Goal: Check status: Check status

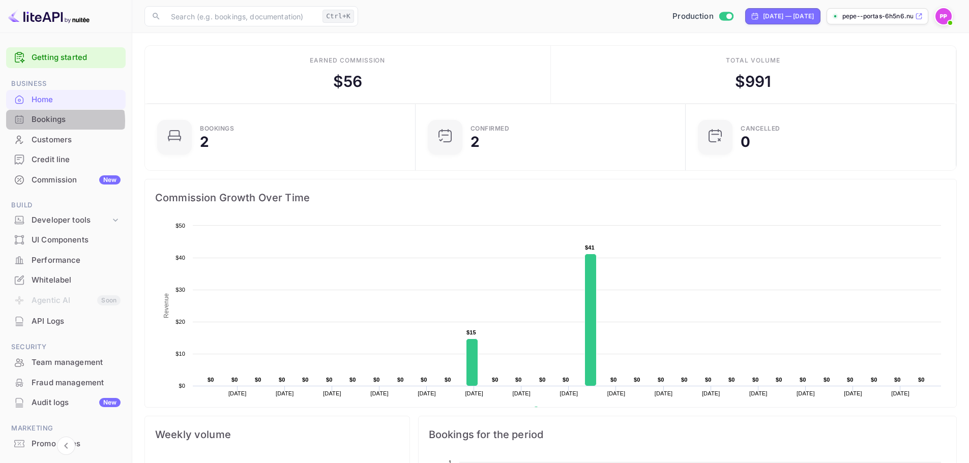
click at [57, 121] on div "Bookings" at bounding box center [76, 120] width 89 height 12
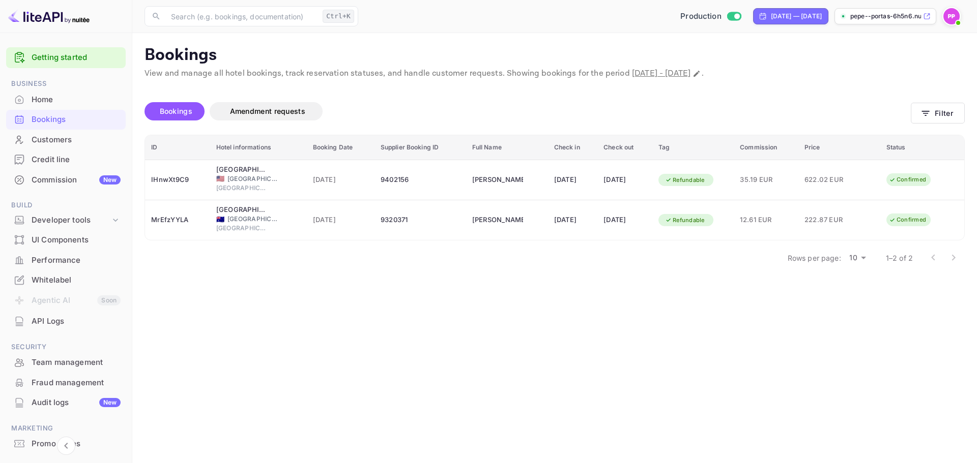
click at [67, 116] on div "Bookings" at bounding box center [76, 120] width 89 height 12
click at [49, 119] on div "Bookings" at bounding box center [76, 120] width 89 height 12
click at [55, 119] on div "Bookings" at bounding box center [76, 120] width 89 height 12
click at [189, 107] on span "Bookings" at bounding box center [176, 111] width 33 height 9
click at [269, 16] on input "text" at bounding box center [242, 16] width 154 height 20
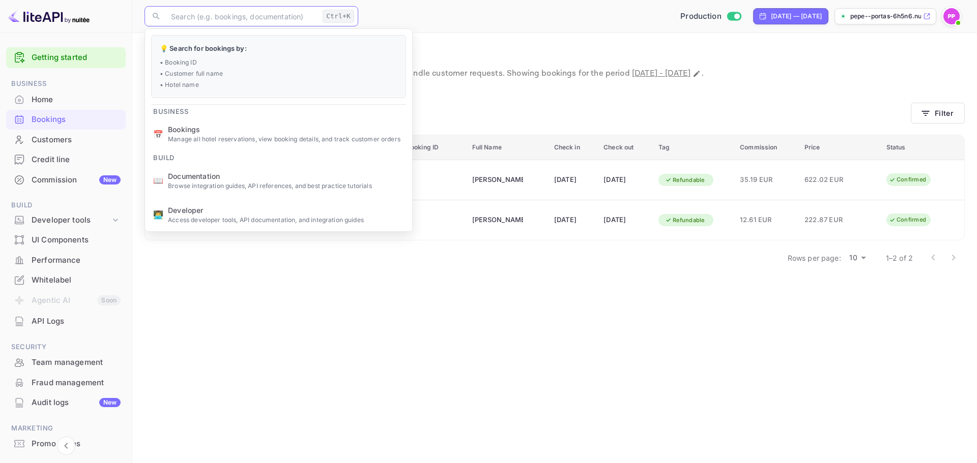
paste input "4803913"
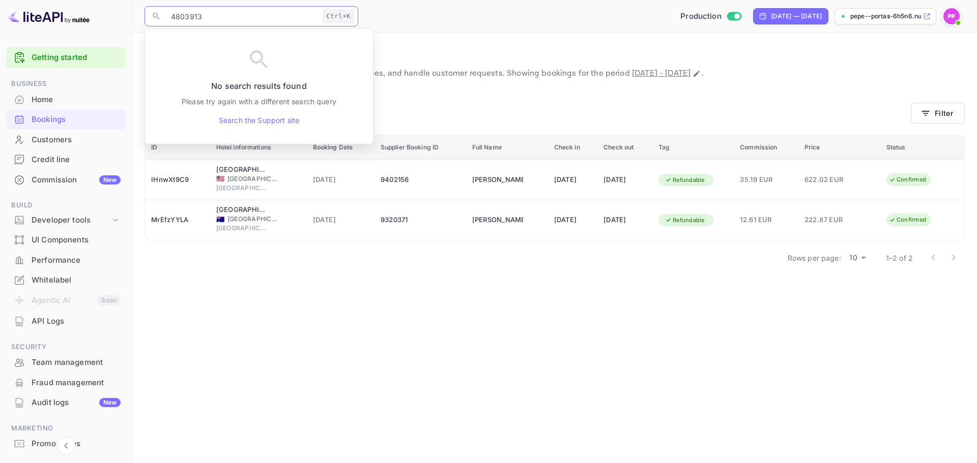
type input "4803913"
drag, startPoint x: 170, startPoint y: 16, endPoint x: 156, endPoint y: 17, distance: 14.3
click at [156, 17] on div "​ 4803913 Ctrl+K ​" at bounding box center [251, 16] width 214 height 20
click at [951, 18] on img at bounding box center [951, 16] width 16 height 16
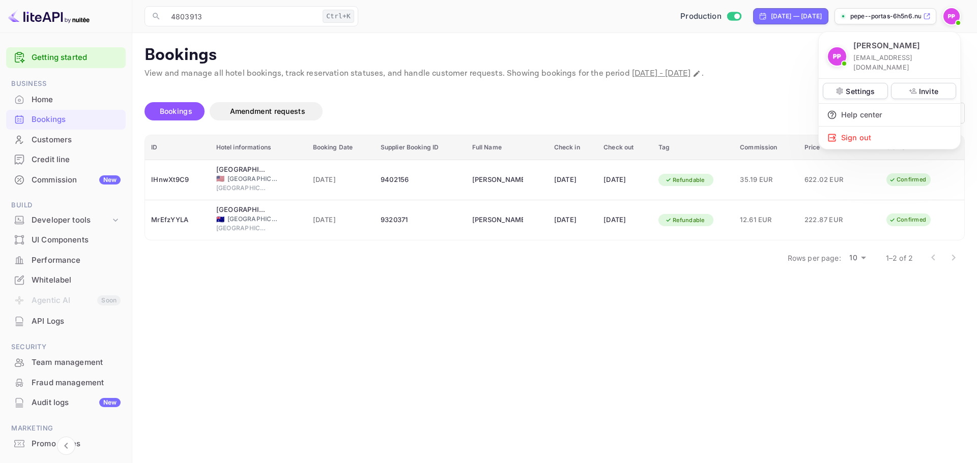
click at [869, 18] on div at bounding box center [488, 231] width 977 height 463
click at [849, 15] on div "pepe--portas-6h5n6.nui..." at bounding box center [880, 16] width 81 height 9
click at [204, 23] on input "4803913" at bounding box center [242, 16] width 154 height 20
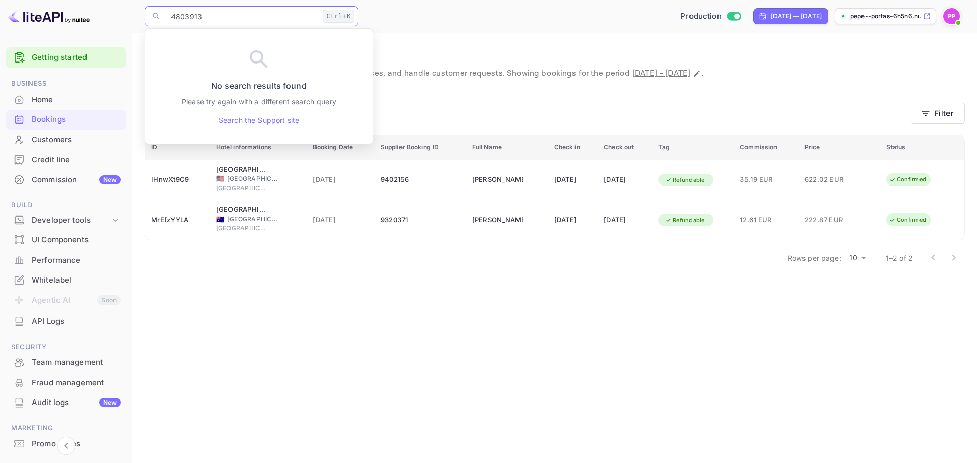
click at [205, 23] on input "4803913" at bounding box center [242, 16] width 154 height 20
click at [215, 10] on input "4803913" at bounding box center [242, 16] width 154 height 20
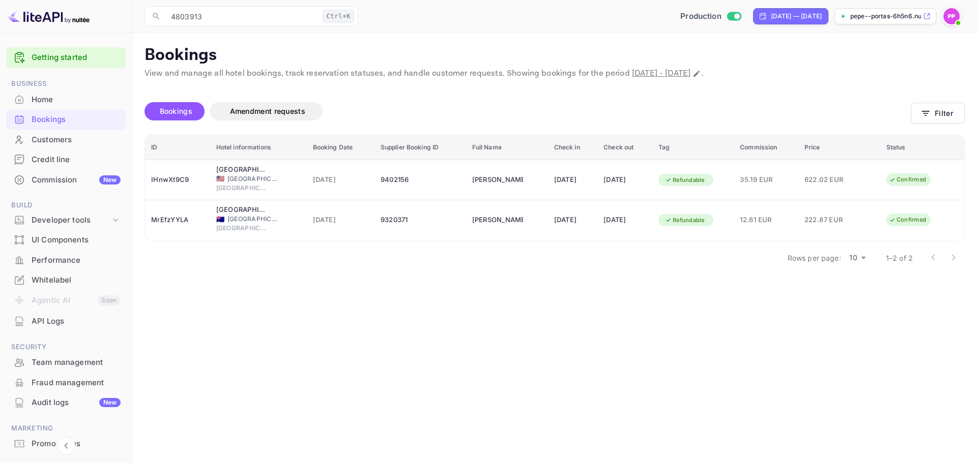
click at [452, 36] on main "Bookings View and manage all hotel bookings, track reservation statuses, and ha…" at bounding box center [554, 248] width 844 height 430
click at [315, 13] on input "4803913" at bounding box center [242, 16] width 154 height 20
click at [315, 12] on input "4803913" at bounding box center [242, 16] width 154 height 20
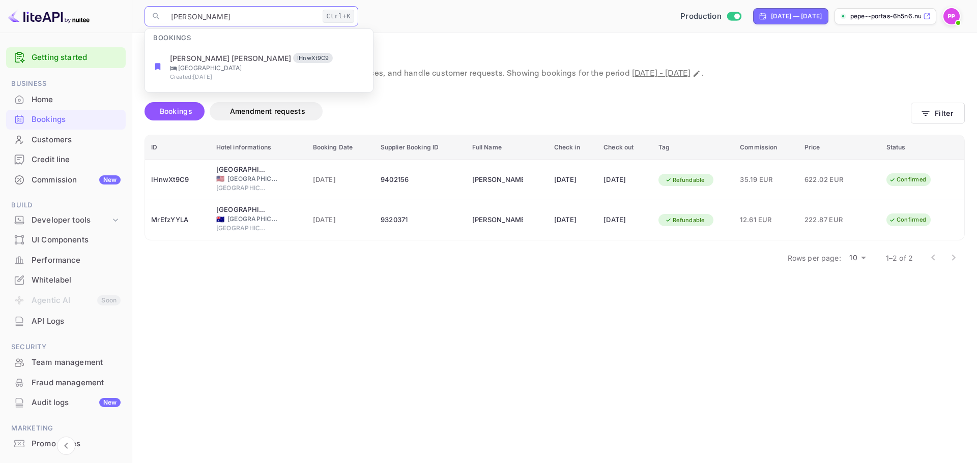
type input "[PERSON_NAME]"
click at [183, 105] on span "Bookings" at bounding box center [176, 111] width 43 height 12
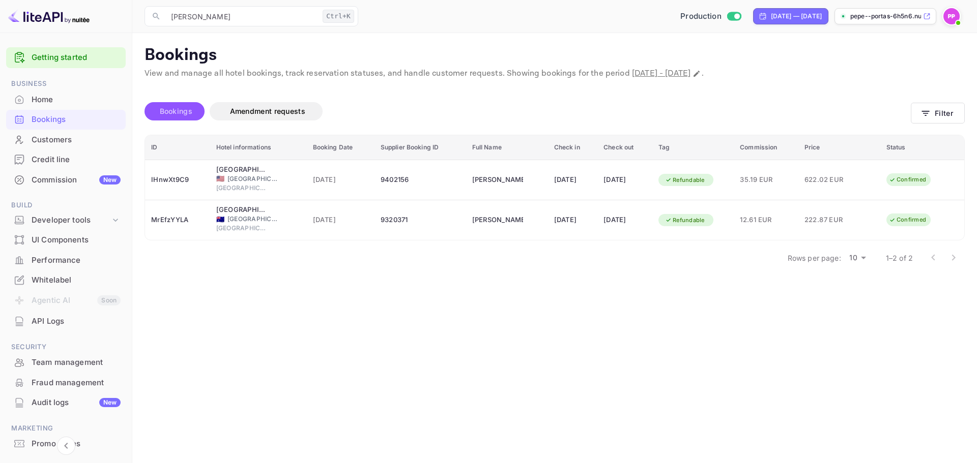
click at [182, 108] on span "Bookings" at bounding box center [176, 111] width 33 height 9
drag, startPoint x: 275, startPoint y: 28, endPoint x: 269, endPoint y: 23, distance: 8.3
click at [273, 27] on div "​ [PERSON_NAME]+K ​ Production [DATE] — [DATE] pepe--portas-6h5n6.nui..." at bounding box center [554, 16] width 844 height 33
click at [269, 23] on input "[PERSON_NAME]" at bounding box center [242, 16] width 154 height 20
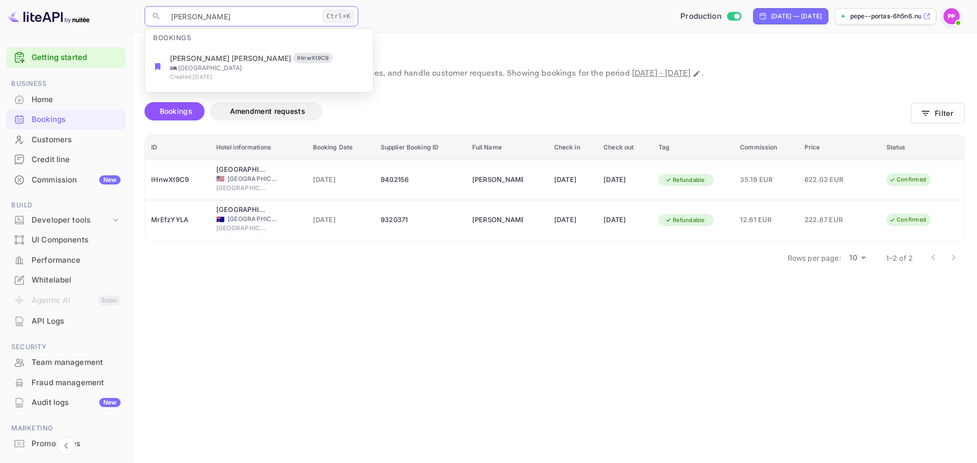
click at [268, 22] on input "[PERSON_NAME]" at bounding box center [242, 16] width 154 height 20
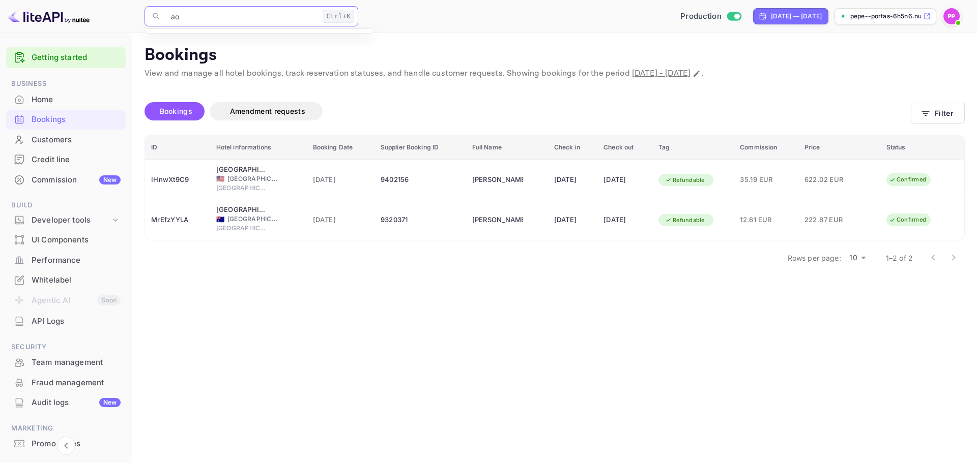
type input "a"
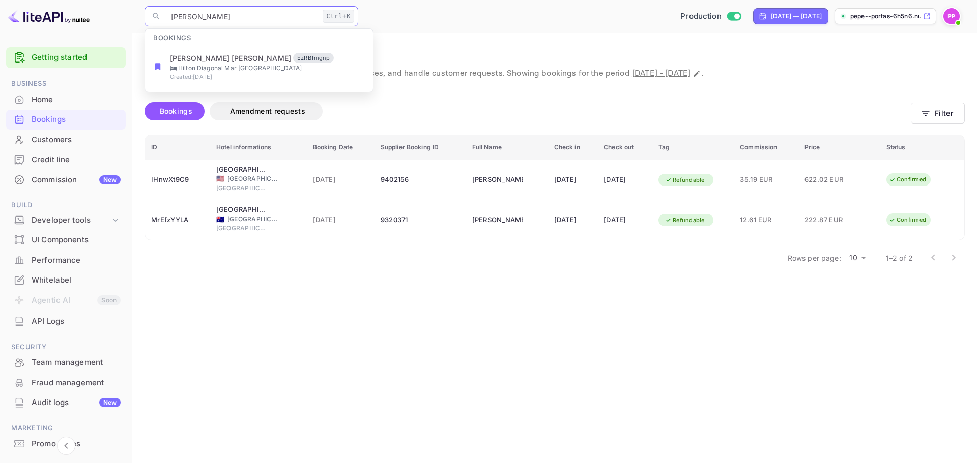
click at [292, 2] on div "​ [PERSON_NAME]+K ​ Production [DATE] — [DATE] pepe--portas-6h5n6.nui..." at bounding box center [554, 16] width 844 height 33
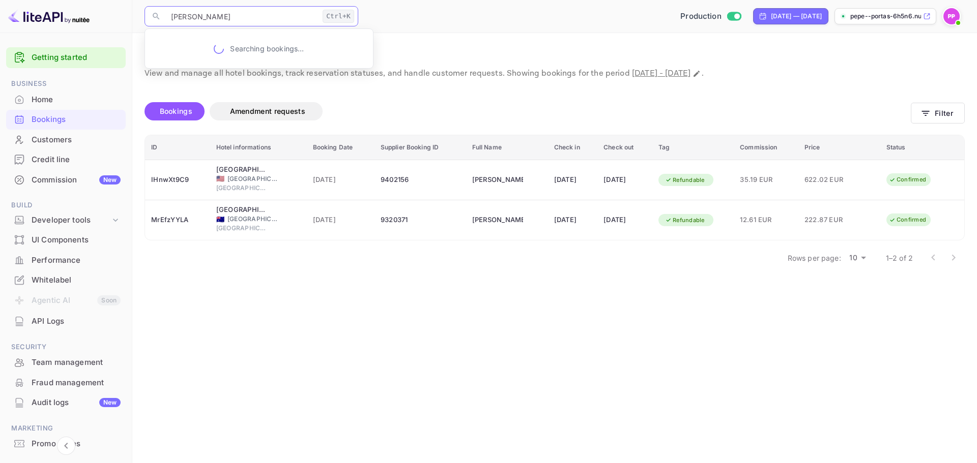
click at [284, 12] on input "[PERSON_NAME]" at bounding box center [242, 16] width 154 height 20
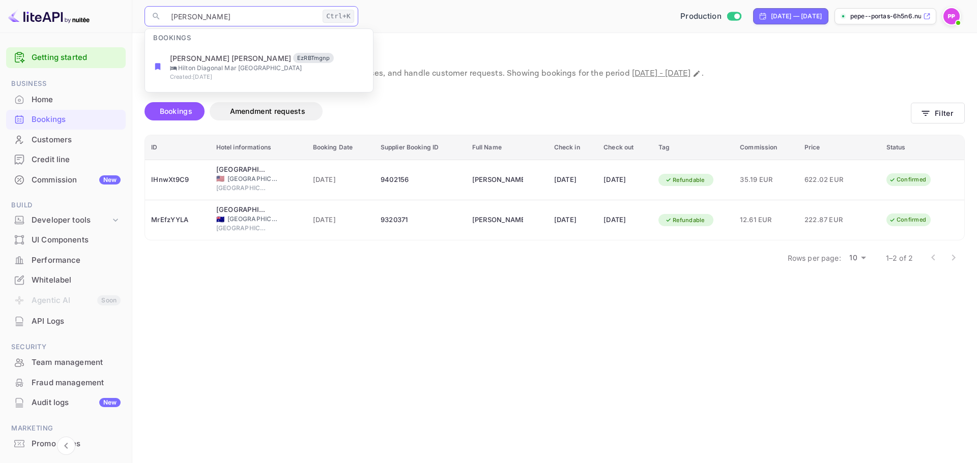
click at [284, 12] on input "[PERSON_NAME]" at bounding box center [242, 16] width 154 height 20
paste input "[PERSON_NAME] [PERSON_NAME]"
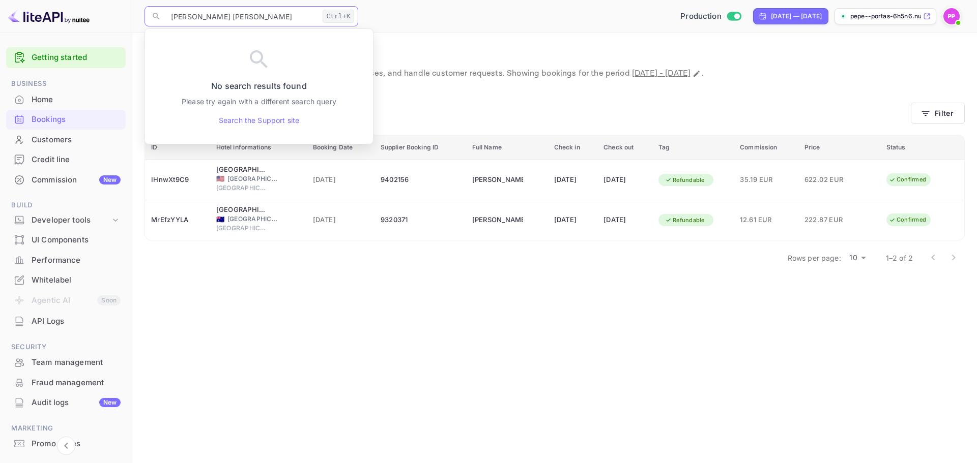
click at [239, 19] on input "[PERSON_NAME] [PERSON_NAME]" at bounding box center [242, 16] width 154 height 20
type input "A"
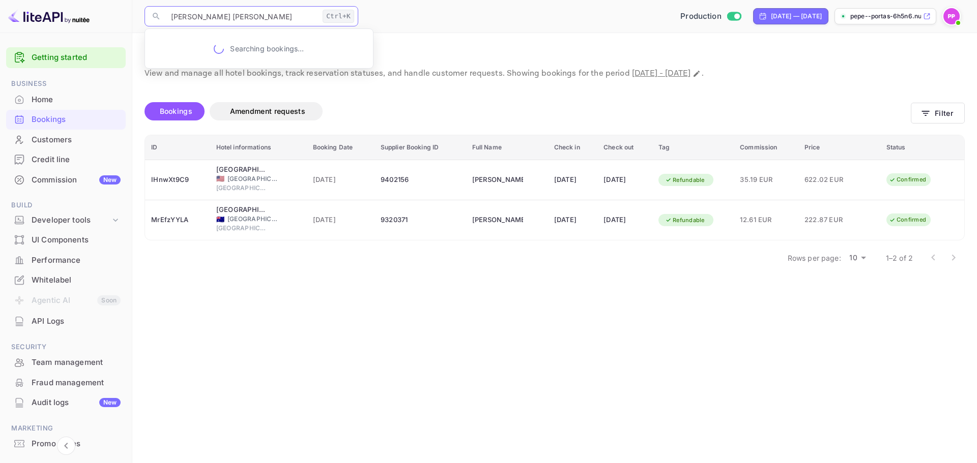
type input "[PERSON_NAME] [PERSON_NAME]"
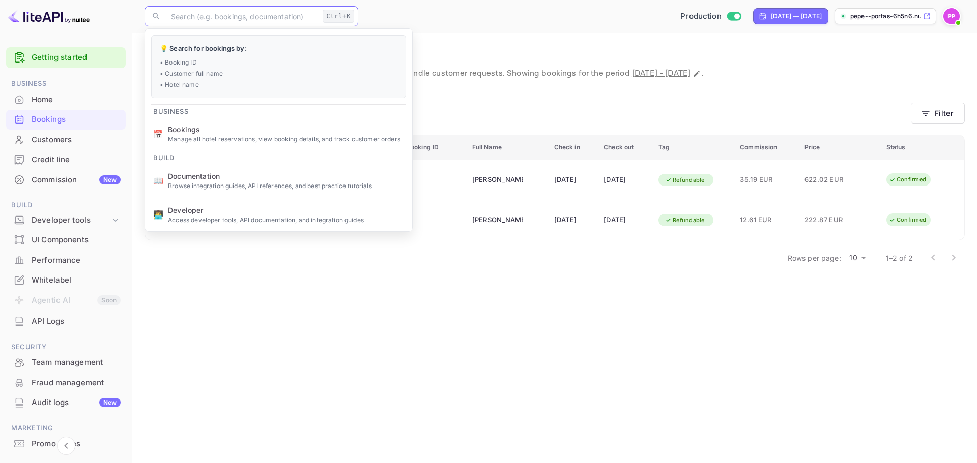
click at [179, 16] on input "text" at bounding box center [242, 16] width 154 height 20
paste input "4803913"
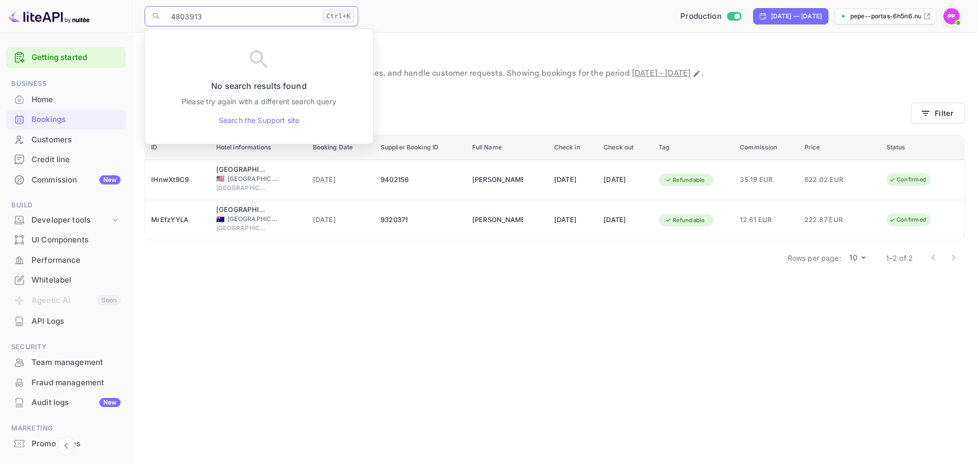
drag, startPoint x: 217, startPoint y: 14, endPoint x: 93, endPoint y: 20, distance: 124.3
click at [93, 20] on div "Getting started Business Home Bookings Customers Credit line Commission New Bui…" at bounding box center [488, 231] width 977 height 463
paste input "320048"
type input "320048"
click at [262, 292] on main "Bookings View and manage all hotel bookings, track reservation statuses, and ha…" at bounding box center [554, 248] width 844 height 430
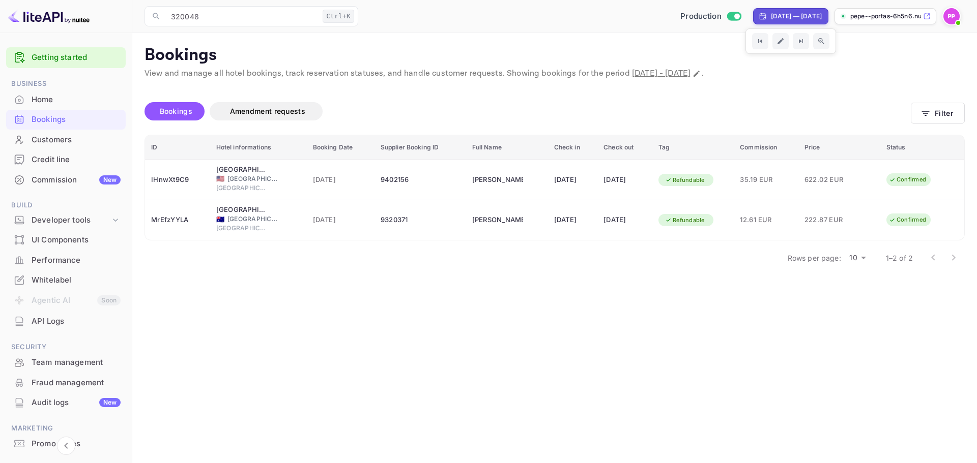
click at [771, 19] on div "[DATE] — [DATE]" at bounding box center [796, 16] width 51 height 9
select select "7"
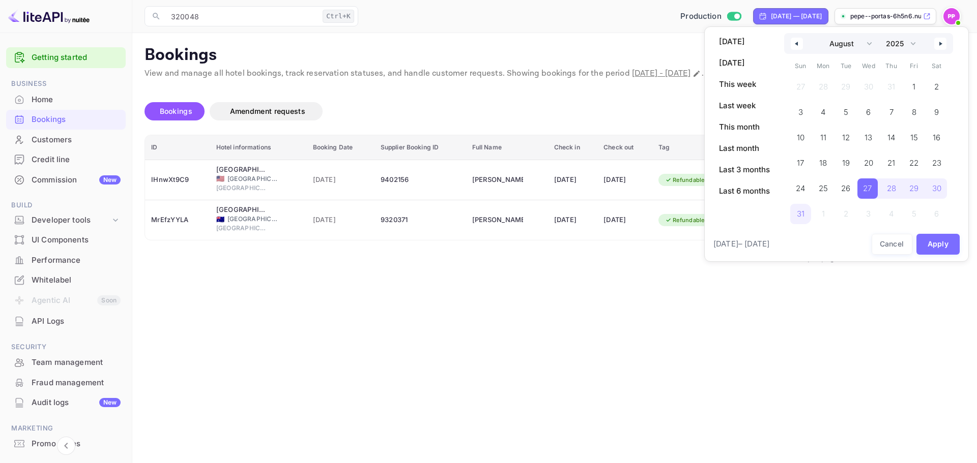
click at [739, 241] on span "[DATE] – [DATE]" at bounding box center [741, 245] width 56 height 12
click at [892, 41] on select "2030 2029 2028 2027 2026 2025 2024 2023 2022 2021 2020 2019 2018 2017 2016 2015…" at bounding box center [899, 43] width 39 height 21
click at [881, 33] on select "2030 2029 2028 2027 2026 2025 2024 2023 2022 2021 2020 2019 2018 2017 2016 2015…" at bounding box center [899, 43] width 39 height 21
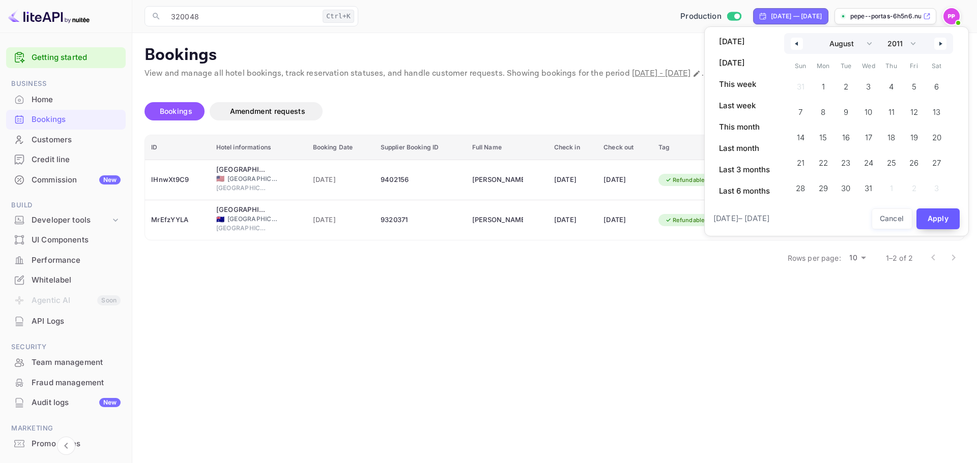
click at [933, 215] on button "Apply" at bounding box center [938, 219] width 44 height 21
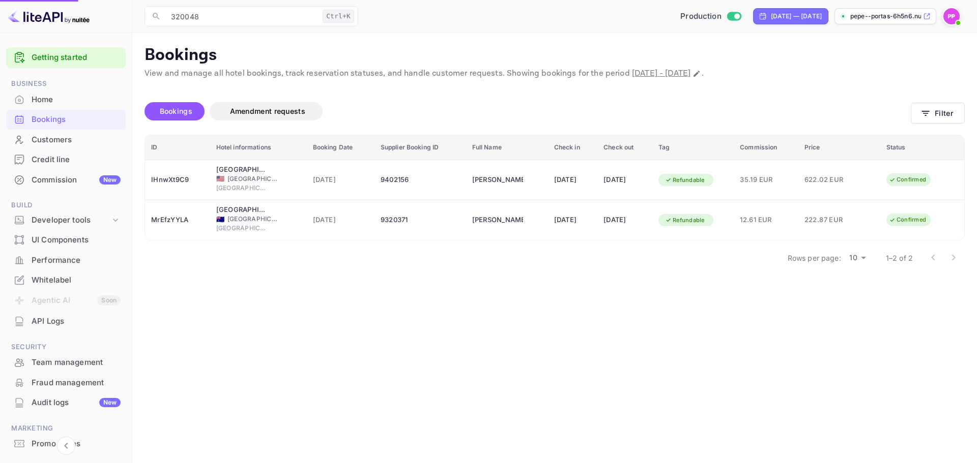
select select "2025"
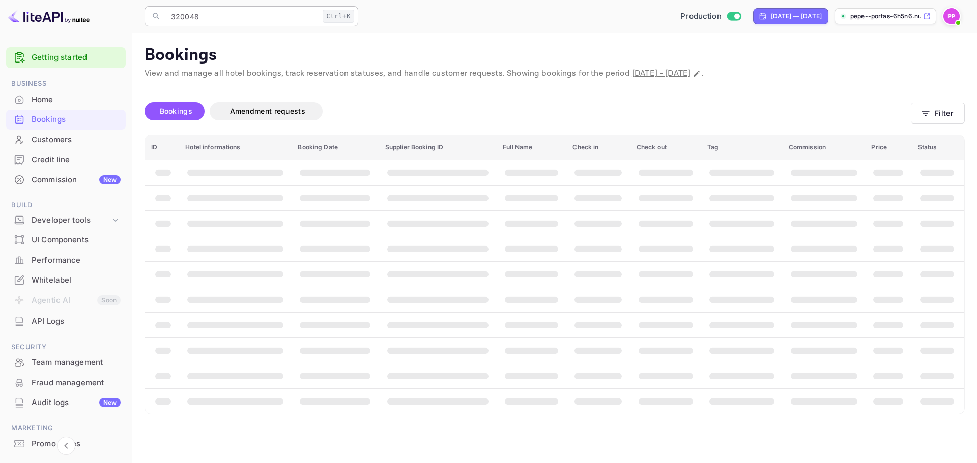
click at [260, 17] on input "320048" at bounding box center [242, 16] width 154 height 20
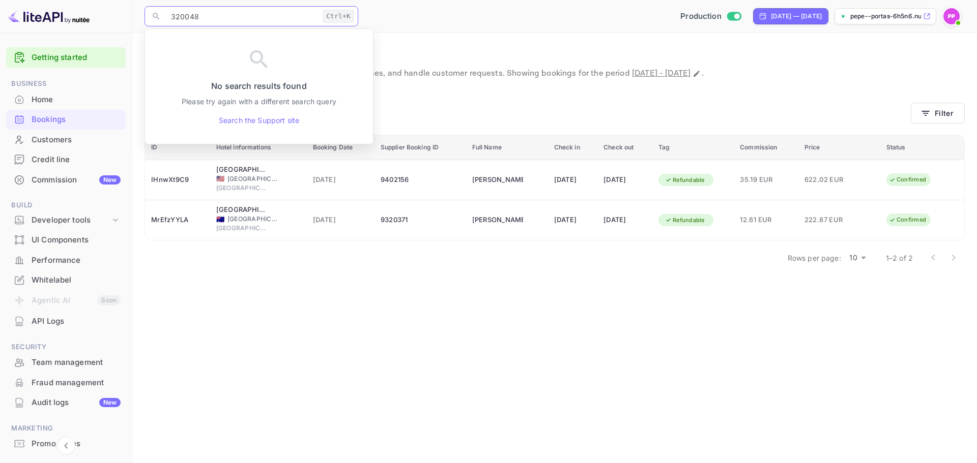
click at [296, 17] on input "320048" at bounding box center [242, 16] width 154 height 20
drag, startPoint x: 251, startPoint y: 21, endPoint x: 102, endPoint y: 19, distance: 149.1
click at [102, 19] on div "Getting started Business Home Bookings Customers Credit line Commission New Bui…" at bounding box center [488, 231] width 977 height 463
paste input "4803913"
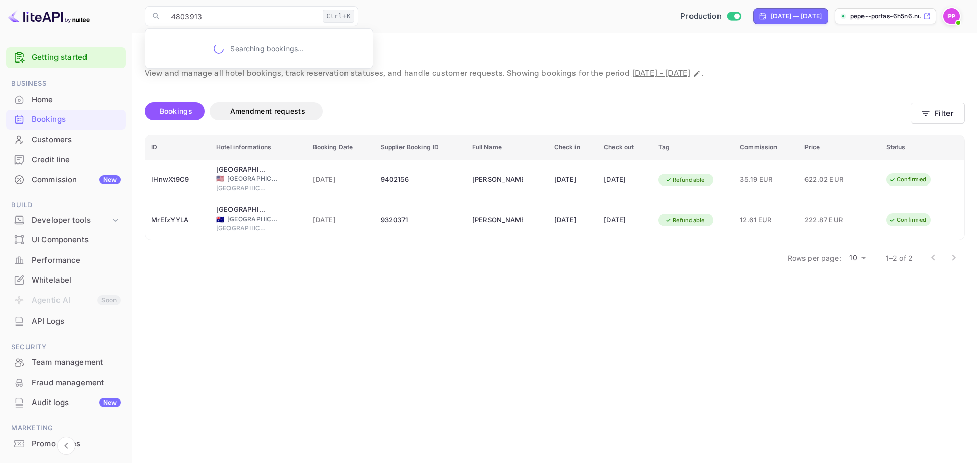
click at [453, 91] on div "Unsaved Changes Bookings Amendment requests Filter ID Hotel informations Bookin…" at bounding box center [548, 176] width 832 height 192
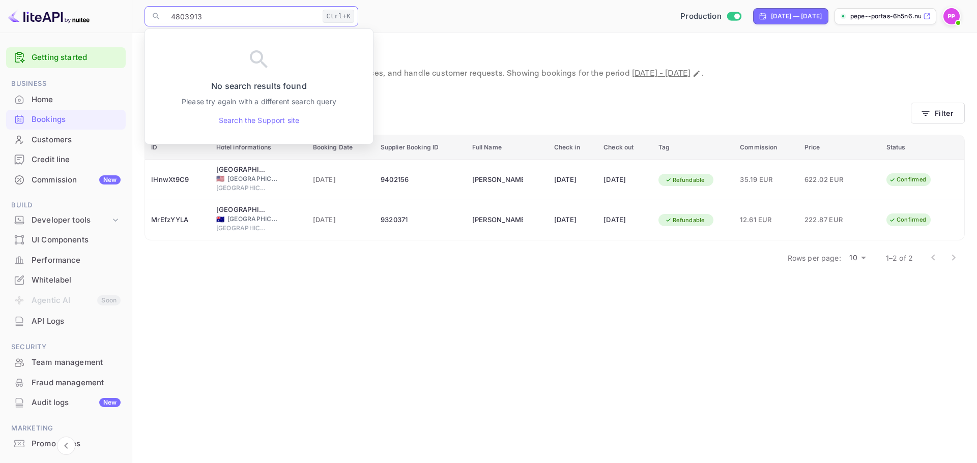
click at [235, 14] on input "4803913" at bounding box center [242, 16] width 154 height 20
click at [235, 13] on input "4803913" at bounding box center [242, 16] width 154 height 20
type input "[PERSON_NAME] [PERSON_NAME]"
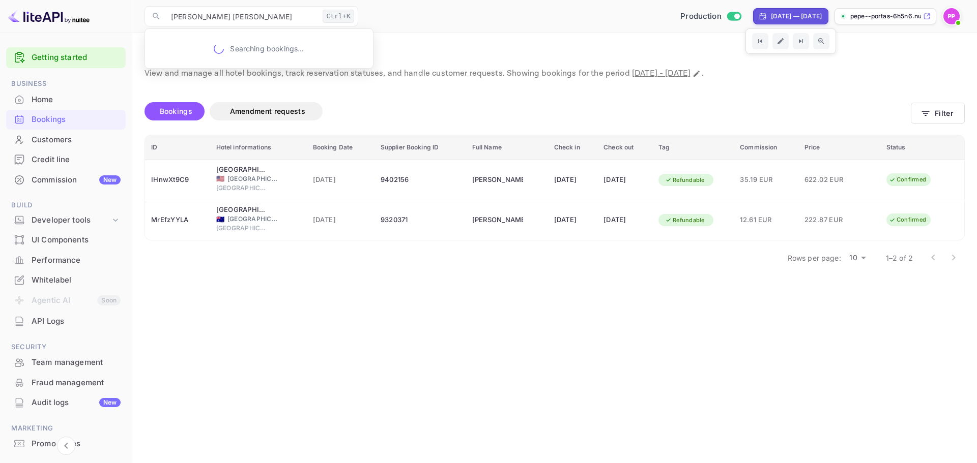
click at [771, 16] on div "[DATE] — [DATE]" at bounding box center [796, 16] width 51 height 9
select select "7"
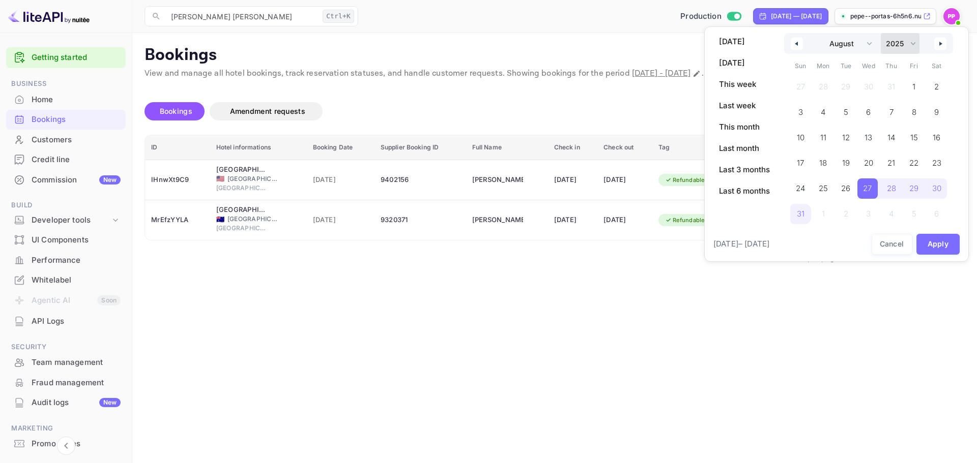
click at [885, 45] on select "2030 2029 2028 2027 2026 2025 2024 2023 2022 2021 2020 2019 2018 2017 2016 2015…" at bounding box center [899, 43] width 39 height 21
select select "2011"
click at [881, 33] on select "2030 2029 2028 2027 2026 2025 2024 2023 2022 2021 2020 2019 2018 2017 2016 2015…" at bounding box center [899, 43] width 39 height 21
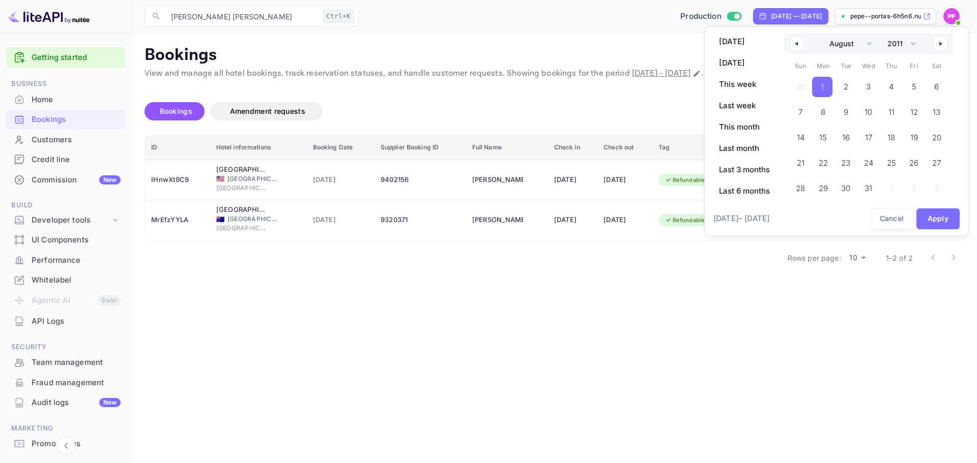
click at [821, 79] on span "1" at bounding box center [822, 87] width 20 height 20
click at [732, 37] on span "[DATE]" at bounding box center [744, 41] width 63 height 17
select select "8"
select select "2025"
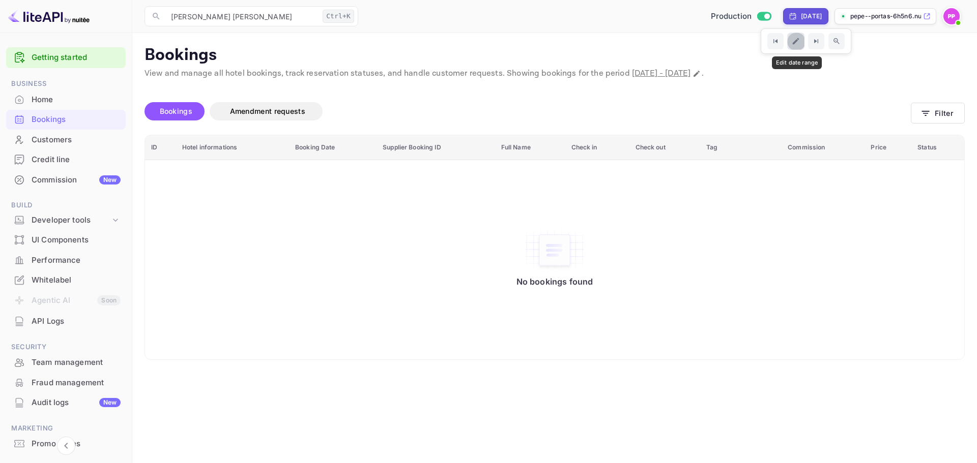
click at [795, 40] on icon "Edit date range" at bounding box center [795, 41] width 9 height 9
select select "8"
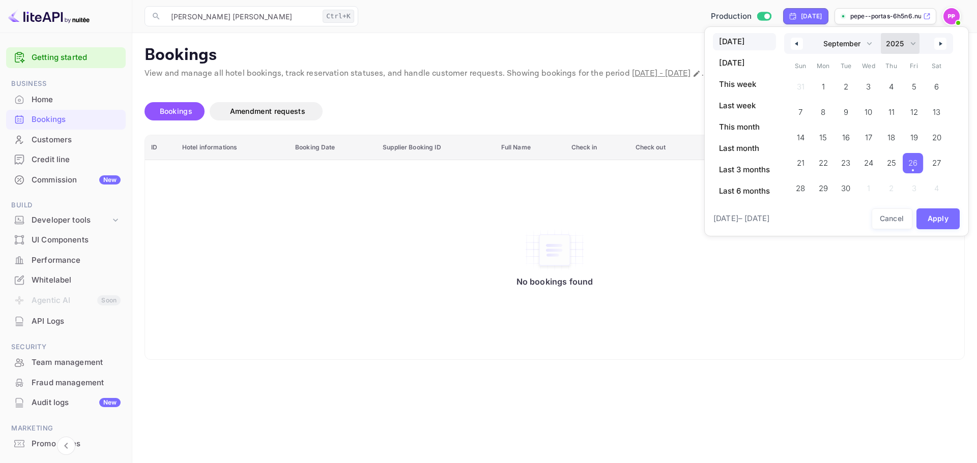
click at [901, 36] on select "2030 2029 2028 2027 2026 2025 2024 2023 2022 2021 2020 2019 2018 2017 2016 2015…" at bounding box center [899, 43] width 39 height 21
click at [881, 33] on select "2030 2029 2028 2027 2026 2025 2024 2023 2022 2021 2020 2019 2018 2017 2016 2015…" at bounding box center [899, 43] width 39 height 21
drag, startPoint x: 891, startPoint y: 79, endPoint x: 905, endPoint y: 58, distance: 25.4
click at [892, 79] on span "1" at bounding box center [890, 87] width 23 height 20
click at [917, 41] on select "2030 2029 2028 2027 2026 2025 2024 2023 2022 2021 2020 2019 2018 2017 2016 2015…" at bounding box center [899, 43] width 39 height 21
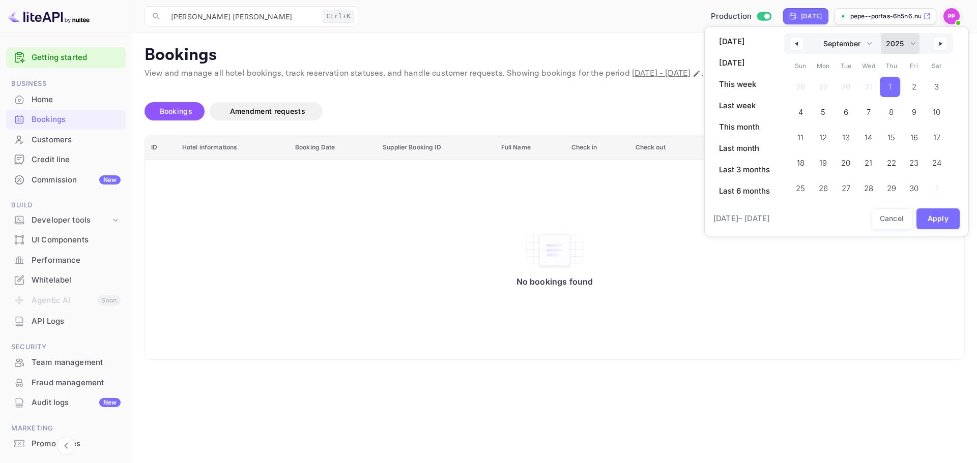
click at [881, 33] on select "2030 2029 2028 2027 2026 2025 2024 2023 2022 2021 2020 2019 2018 2017 2016 2015…" at bounding box center [899, 43] width 39 height 21
click at [916, 164] on span "26" at bounding box center [912, 163] width 9 height 18
select select "2011"
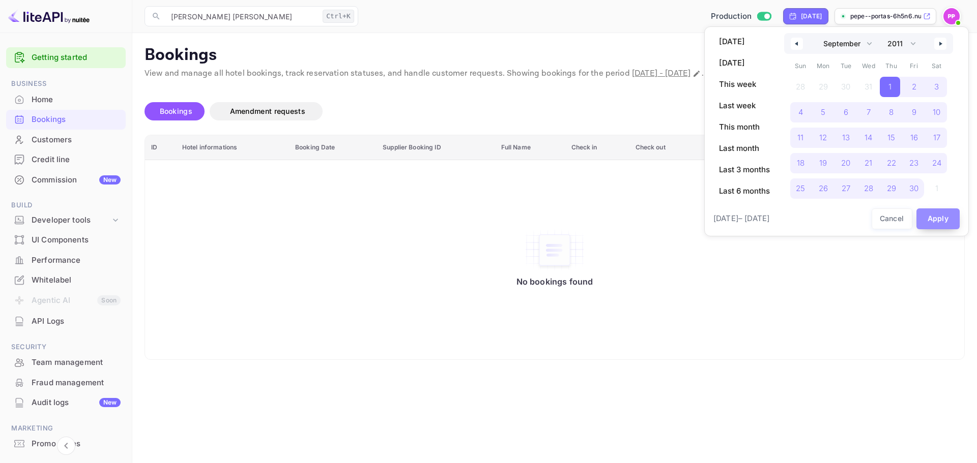
click at [946, 213] on button "Apply" at bounding box center [938, 219] width 44 height 21
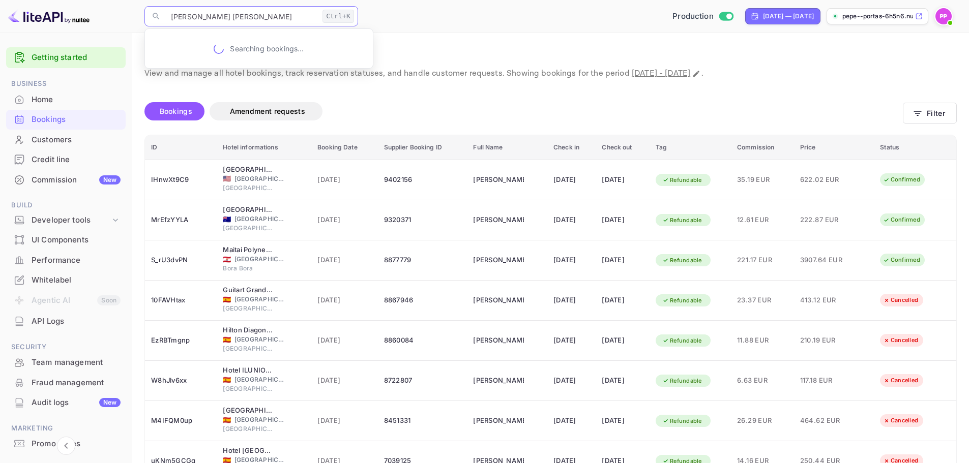
click at [273, 10] on input "[PERSON_NAME] [PERSON_NAME]" at bounding box center [242, 16] width 154 height 20
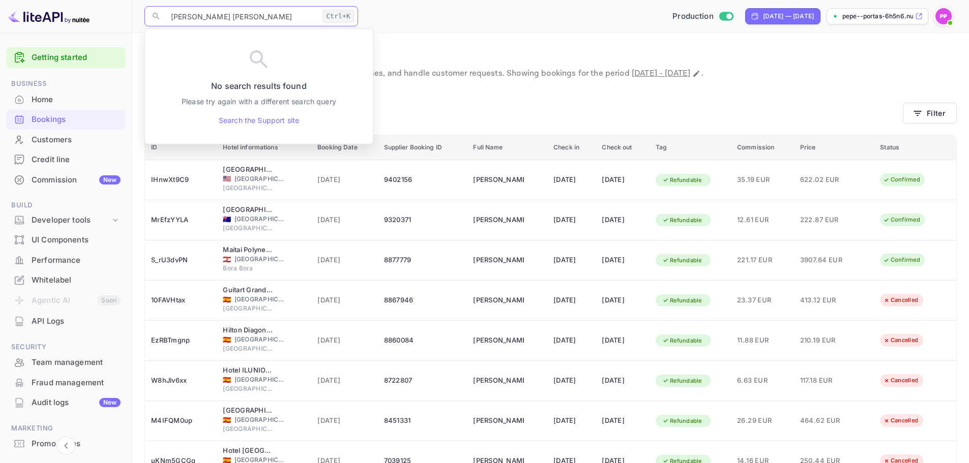
click at [273, 10] on input "[PERSON_NAME] [PERSON_NAME]" at bounding box center [242, 16] width 154 height 20
paste input "4803913"
drag, startPoint x: 240, startPoint y: 14, endPoint x: 83, endPoint y: 8, distance: 156.8
click at [83, 8] on div "Getting started Business Home Bookings Customers Credit line Commission New Bui…" at bounding box center [484, 302] width 969 height 605
paste input "320048"
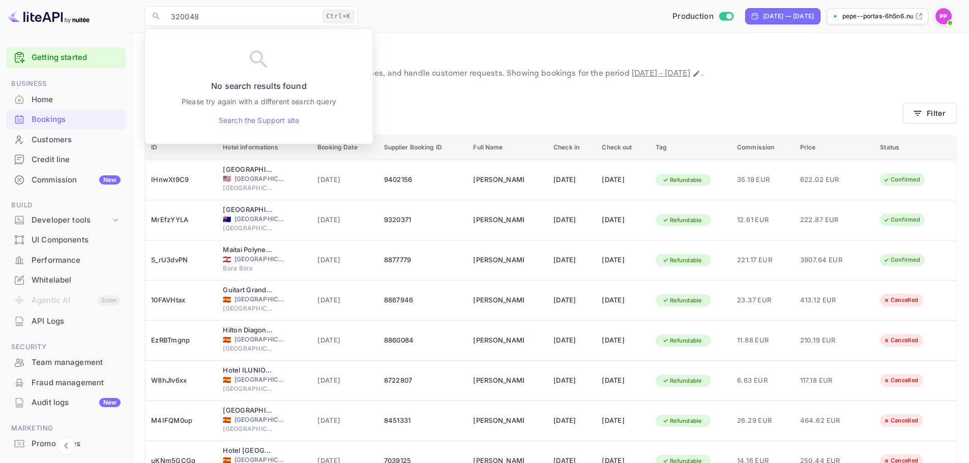
click at [431, 46] on p "Bookings" at bounding box center [550, 55] width 812 height 20
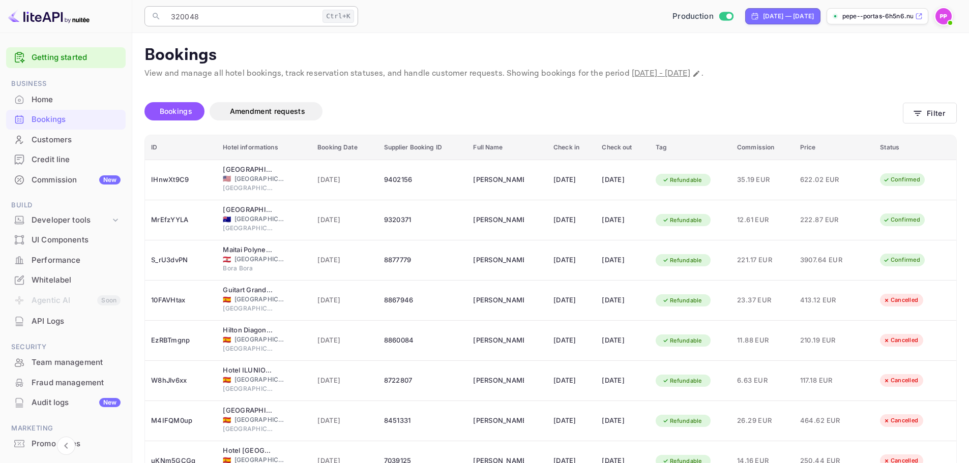
click at [255, 15] on input "320048" at bounding box center [242, 16] width 154 height 20
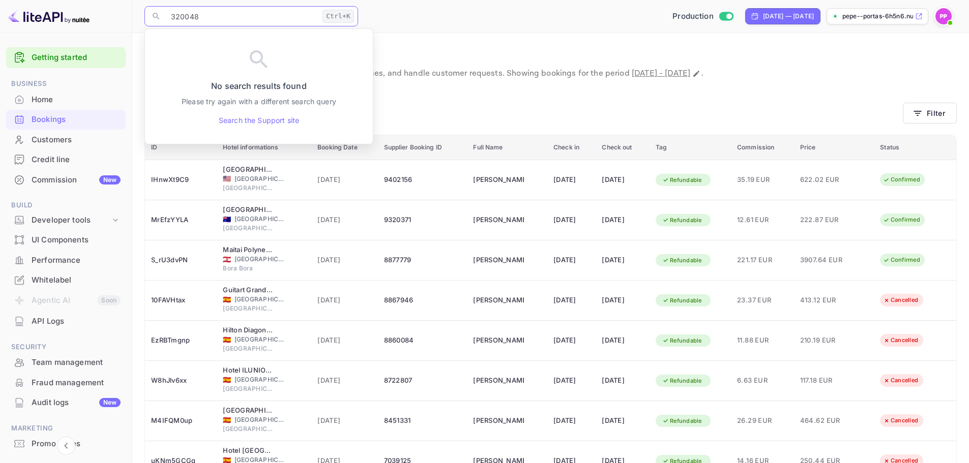
click at [255, 15] on input "320048" at bounding box center [242, 16] width 154 height 20
click at [256, 14] on input "320048" at bounding box center [242, 16] width 154 height 20
type input "[PERSON_NAME] [PERSON_NAME]"
click at [256, 13] on input "[PERSON_NAME] [PERSON_NAME]" at bounding box center [242, 16] width 154 height 20
drag, startPoint x: 295, startPoint y: 19, endPoint x: 102, endPoint y: 45, distance: 195.0
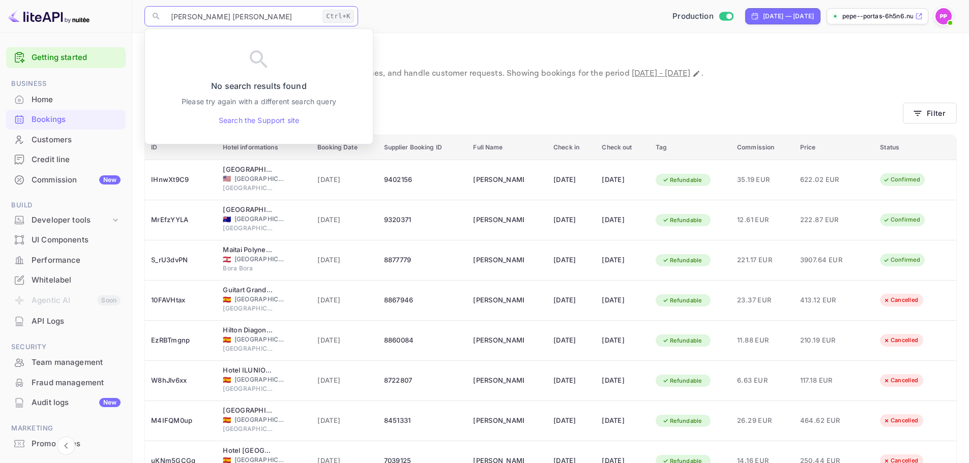
click at [102, 44] on div "Getting started Business Home Bookings Customers Credit line Commission New Bui…" at bounding box center [484, 302] width 969 height 605
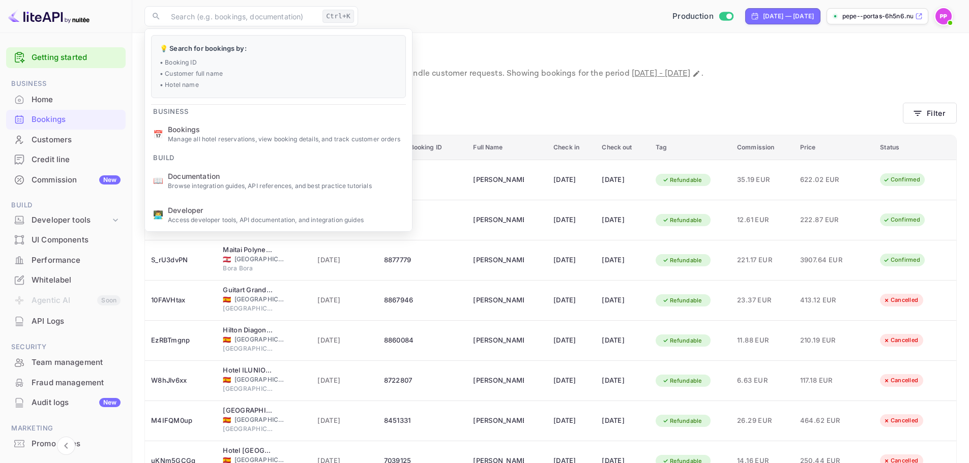
click at [516, 99] on div "Bookings Amendment requests" at bounding box center [523, 113] width 758 height 43
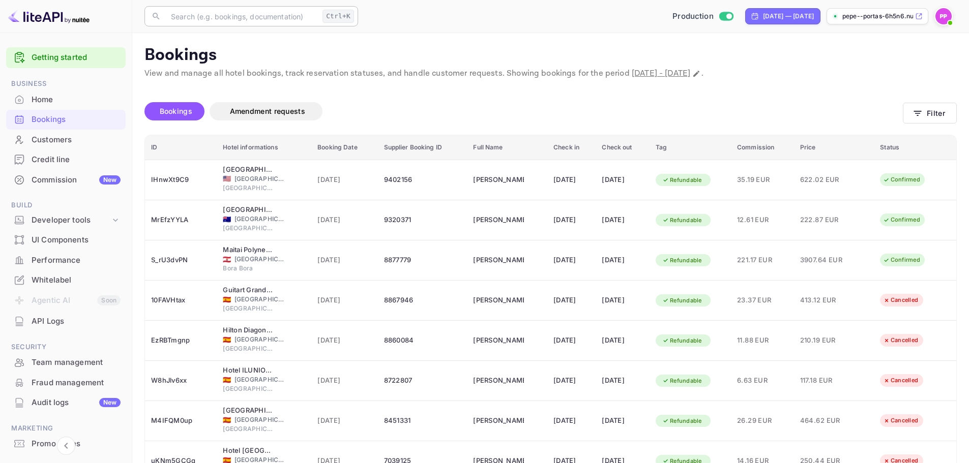
click at [240, 16] on input "text" at bounding box center [242, 16] width 154 height 20
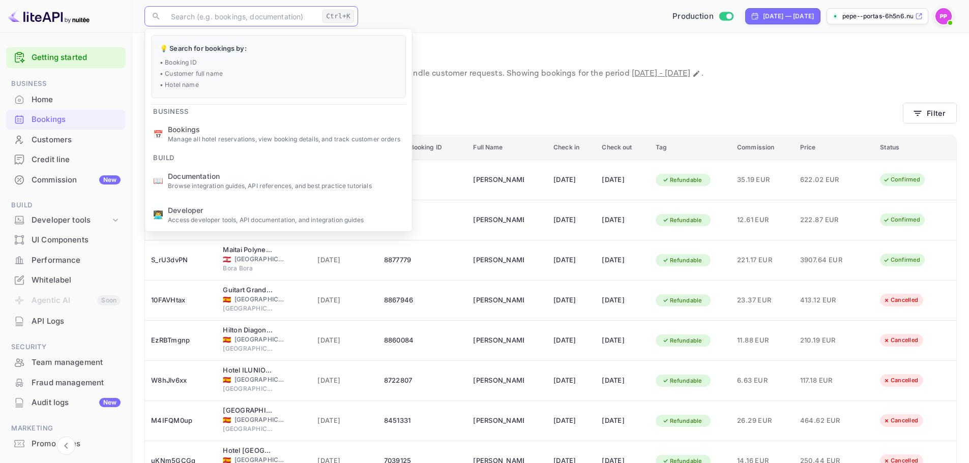
click at [226, 14] on input "text" at bounding box center [242, 16] width 154 height 20
paste input "4803913"
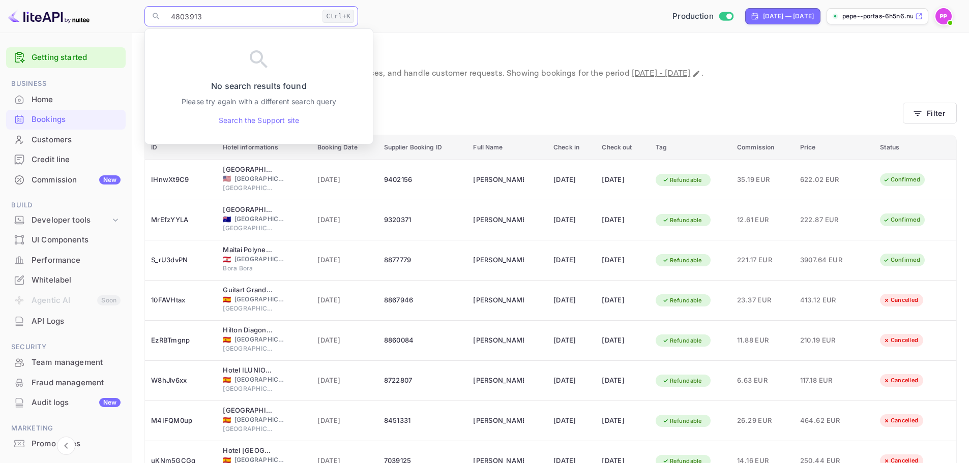
drag, startPoint x: 237, startPoint y: 22, endPoint x: 85, endPoint y: 10, distance: 152.6
click at [86, 10] on div "Getting started Business Home Bookings Customers Credit line Commission New Bui…" at bounding box center [484, 302] width 969 height 605
paste input "320048"
drag, startPoint x: 253, startPoint y: 21, endPoint x: 124, endPoint y: 8, distance: 129.9
click at [124, 8] on div "Getting started Business Home Bookings Customers Credit line Commission New Bui…" at bounding box center [484, 302] width 969 height 605
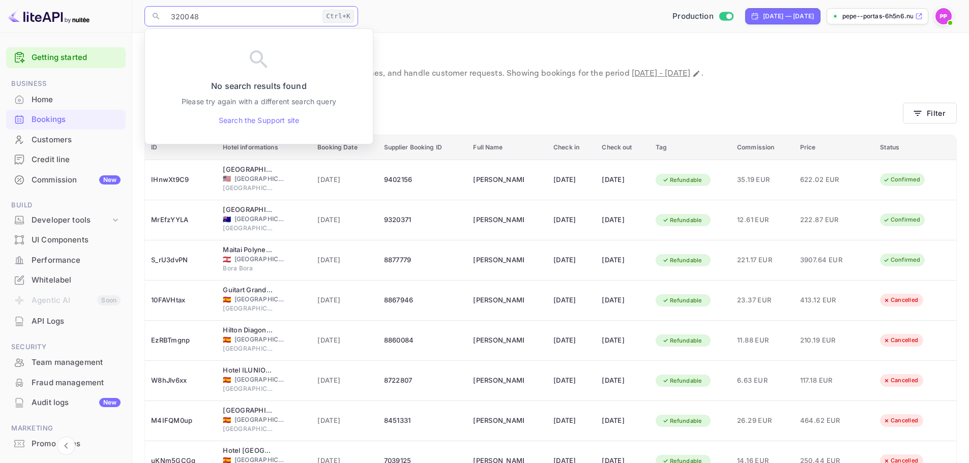
paste input "[PERSON_NAME] [PERSON_NAME]"
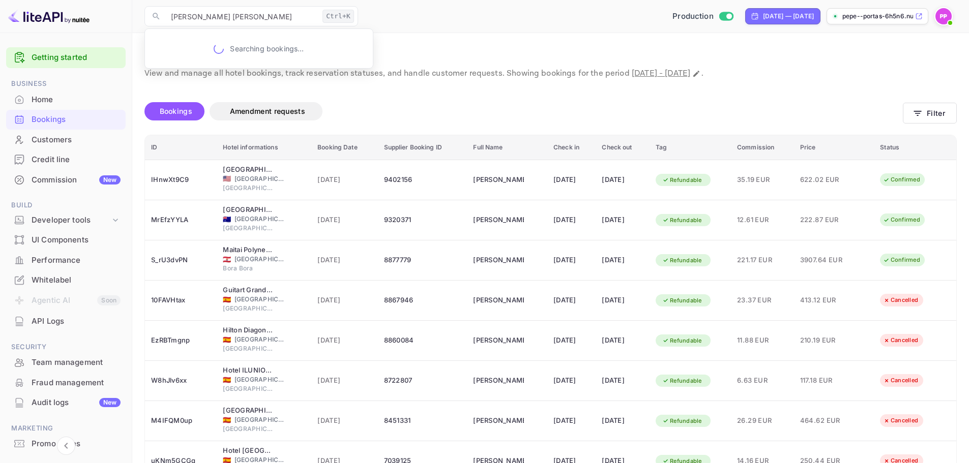
click at [419, 101] on div "Bookings Amendment requests" at bounding box center [523, 113] width 758 height 43
click at [426, 122] on div "Bookings Amendment requests" at bounding box center [523, 114] width 758 height 24
click at [284, 47] on p "Bookings" at bounding box center [550, 55] width 812 height 20
click at [253, 14] on input "[PERSON_NAME] [PERSON_NAME]" at bounding box center [242, 16] width 154 height 20
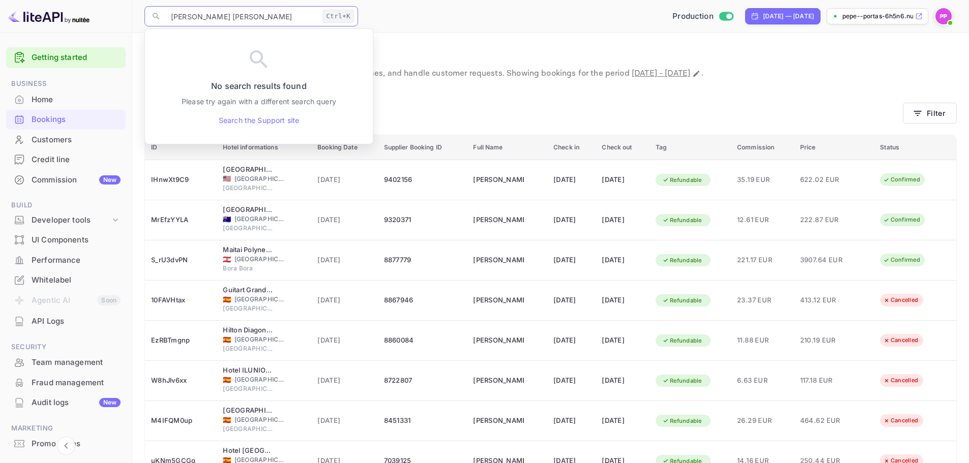
click at [253, 14] on input "[PERSON_NAME] [PERSON_NAME]" at bounding box center [242, 16] width 154 height 20
type input "¡"
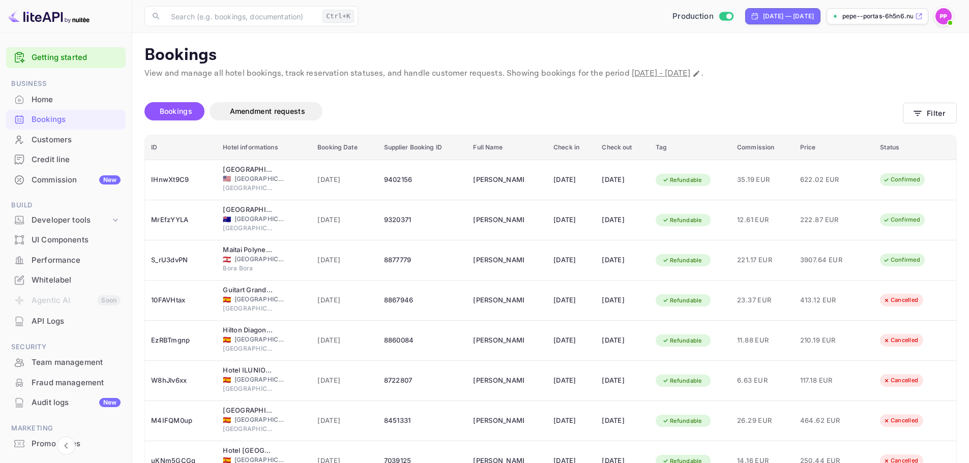
click at [946, 98] on div "Bookings Amendment requests Filter" at bounding box center [550, 113] width 812 height 43
click at [937, 108] on button "Filter" at bounding box center [930, 113] width 54 height 21
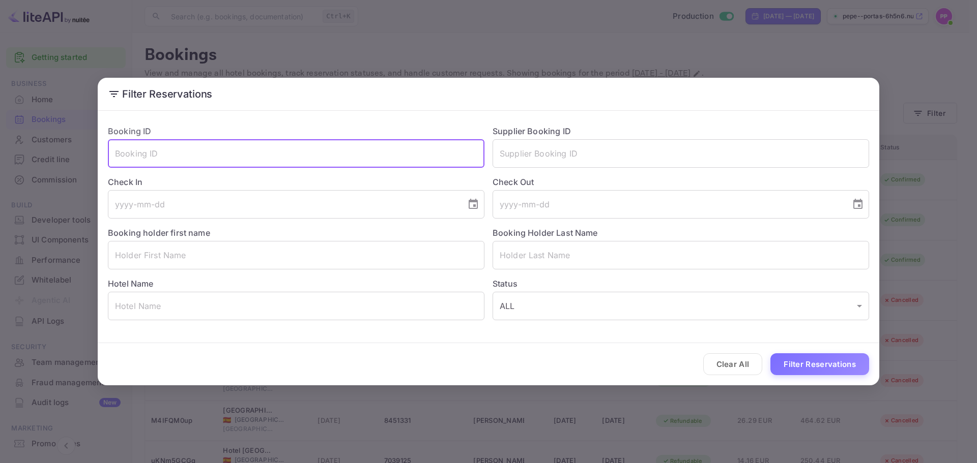
click at [260, 151] on input "text" at bounding box center [296, 153] width 376 height 28
paste input "4803913"
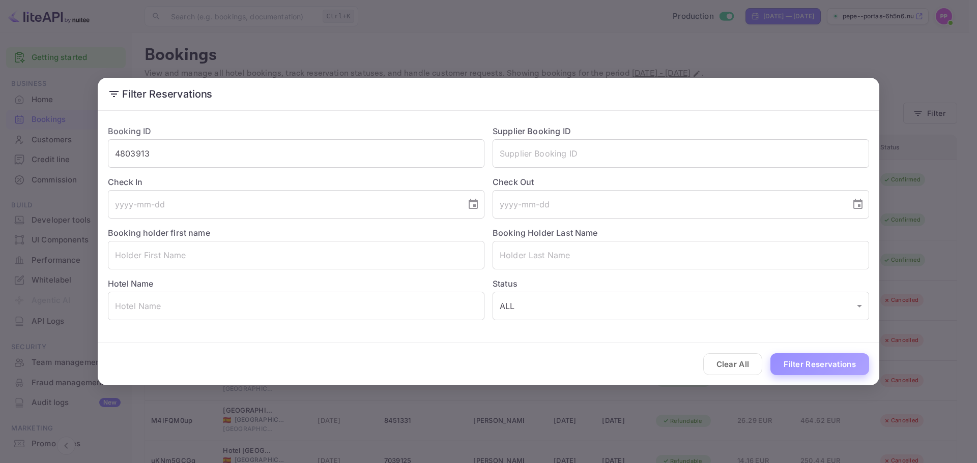
click at [825, 365] on button "Filter Reservations" at bounding box center [819, 365] width 99 height 22
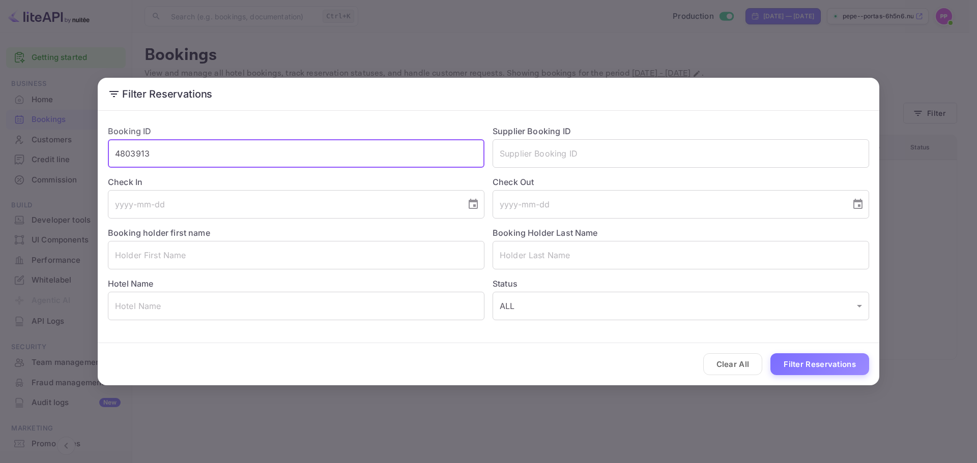
drag, startPoint x: 180, startPoint y: 154, endPoint x: -18, endPoint y: 150, distance: 197.9
click at [0, 150] on html "Getting started Business Home Bookings Customers Credit line Commission New Bui…" at bounding box center [488, 231] width 977 height 463
drag, startPoint x: 282, startPoint y: 153, endPoint x: 8, endPoint y: 154, distance: 274.2
click at [8, 154] on div "Filter Reservations Booking ID 4803913 ​ Supplier Booking ID ​ Check In ​ Check…" at bounding box center [488, 231] width 977 height 463
paste input "320048"
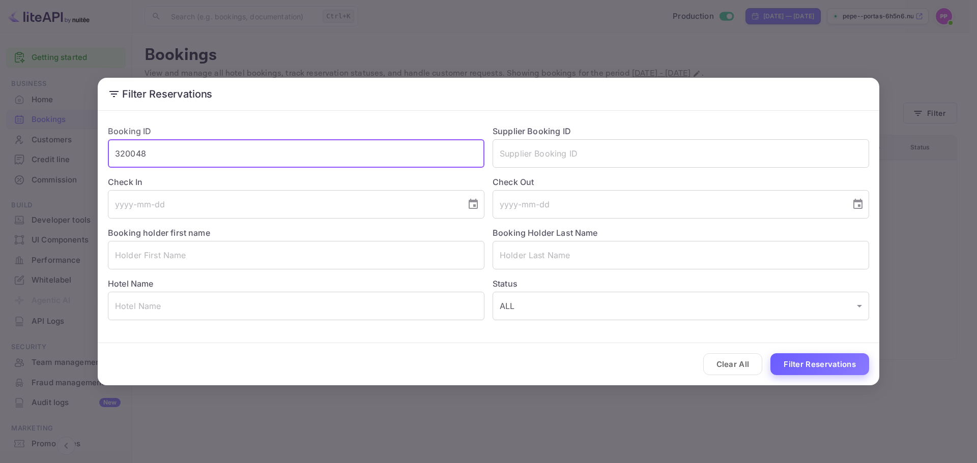
type input "320048"
click at [839, 364] on button "Filter Reservations" at bounding box center [819, 365] width 99 height 22
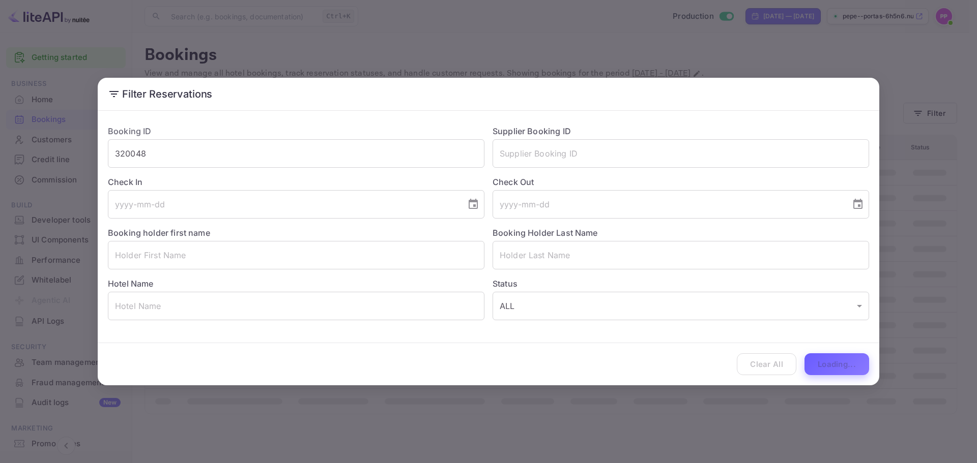
click at [839, 364] on div "Clear All Loading..." at bounding box center [488, 364] width 781 height 42
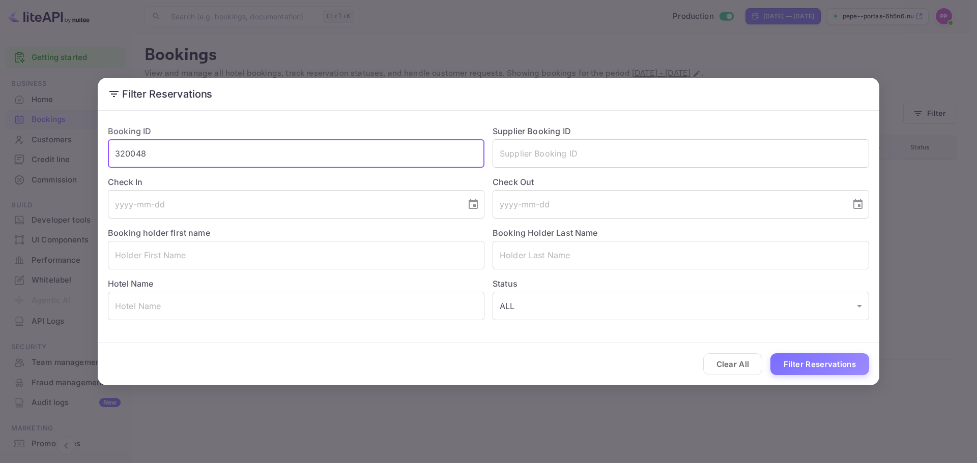
drag, startPoint x: 165, startPoint y: 156, endPoint x: 90, endPoint y: 150, distance: 75.5
click at [90, 150] on div "Filter Reservations Booking ID 320048 ​ Supplier Booking ID ​ Check In ​ Check …" at bounding box center [488, 231] width 977 height 463
click at [227, 255] on input "text" at bounding box center [296, 255] width 376 height 28
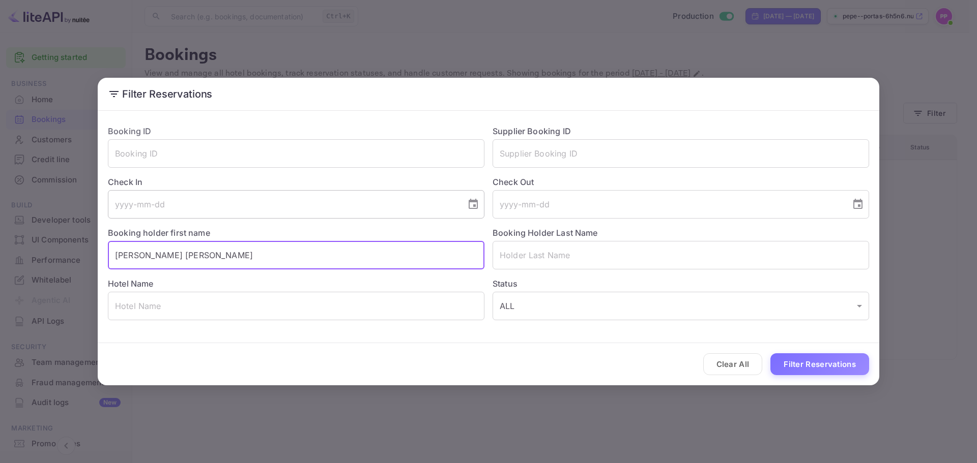
click at [321, 213] on input "tel" at bounding box center [283, 204] width 351 height 28
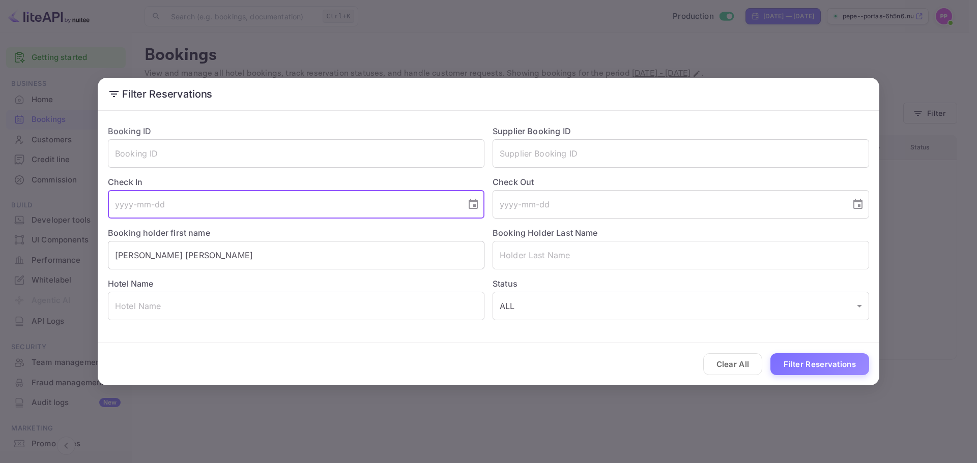
drag, startPoint x: 289, startPoint y: 257, endPoint x: 216, endPoint y: 266, distance: 73.3
click at [285, 257] on input "[PERSON_NAME] [PERSON_NAME]" at bounding box center [296, 255] width 376 height 28
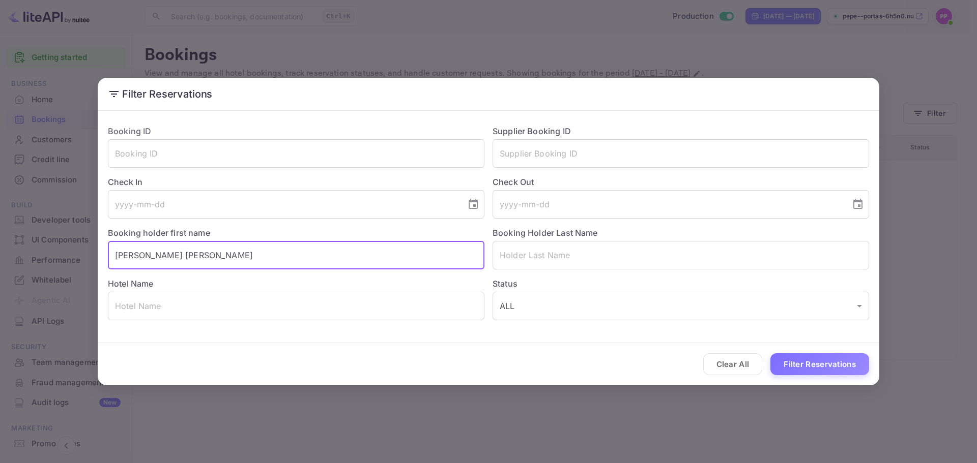
drag, startPoint x: 145, startPoint y: 254, endPoint x: 177, endPoint y: 256, distance: 31.6
click at [177, 256] on input "[PERSON_NAME] [PERSON_NAME]" at bounding box center [296, 255] width 376 height 28
click at [182, 257] on input "[PERSON_NAME] [PERSON_NAME]" at bounding box center [296, 255] width 376 height 28
click at [145, 262] on input "[PERSON_NAME] [PERSON_NAME]" at bounding box center [296, 255] width 376 height 28
drag, startPoint x: 140, startPoint y: 257, endPoint x: 216, endPoint y: 260, distance: 75.8
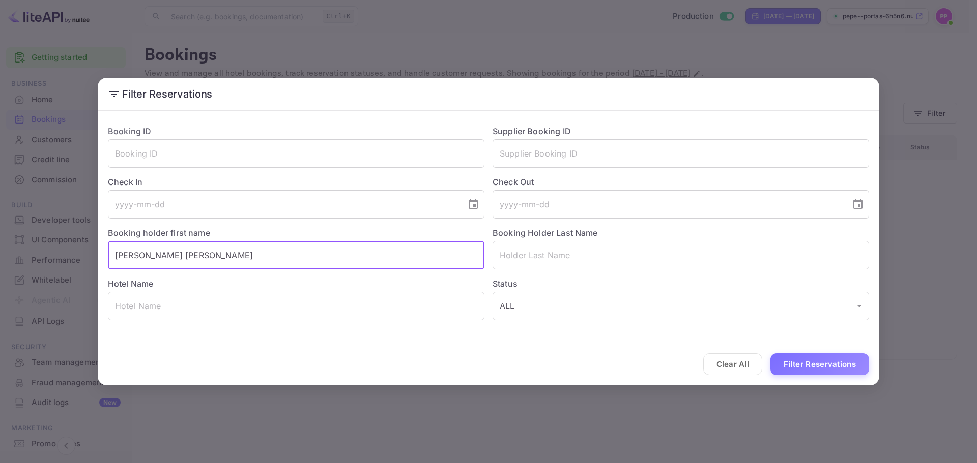
click at [214, 261] on input "[PERSON_NAME] [PERSON_NAME]" at bounding box center [296, 255] width 376 height 28
type input "[PERSON_NAME]"
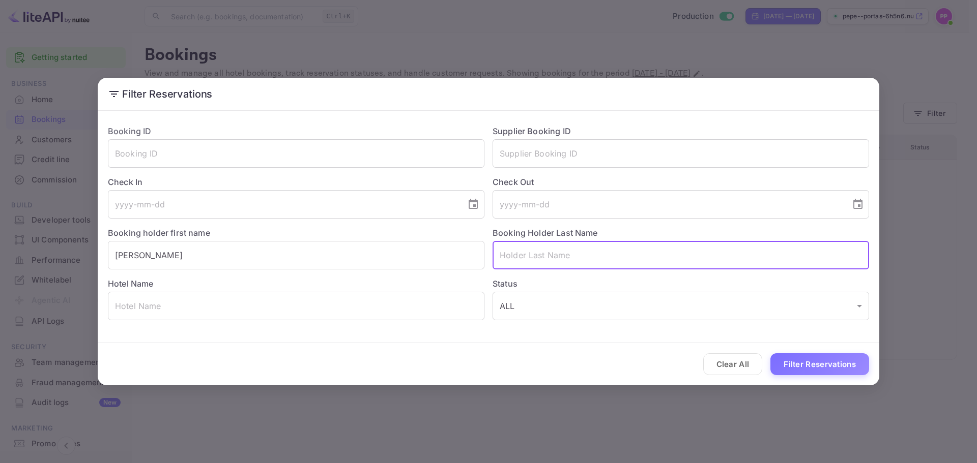
click at [539, 254] on input "text" at bounding box center [680, 255] width 376 height 28
paste input "[PERSON_NAME]"
drag, startPoint x: 497, startPoint y: 255, endPoint x: 479, endPoint y: 251, distance: 18.4
click at [481, 251] on div "Booking ID ​ Supplier Booking ID ​ Check In ​ Check Out ​ Booking holder first …" at bounding box center [484, 218] width 769 height 203
type input "[PERSON_NAME]"
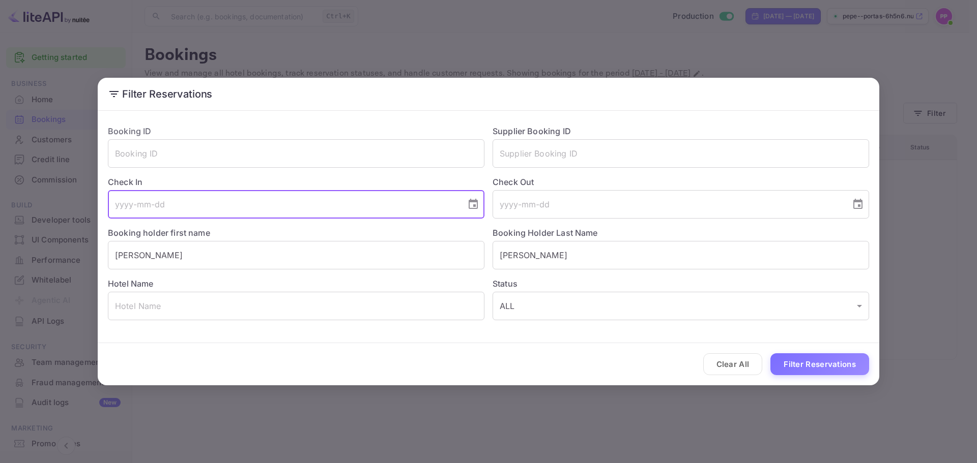
click at [255, 203] on input "tel" at bounding box center [283, 204] width 351 height 28
paste input "0110-20-24"
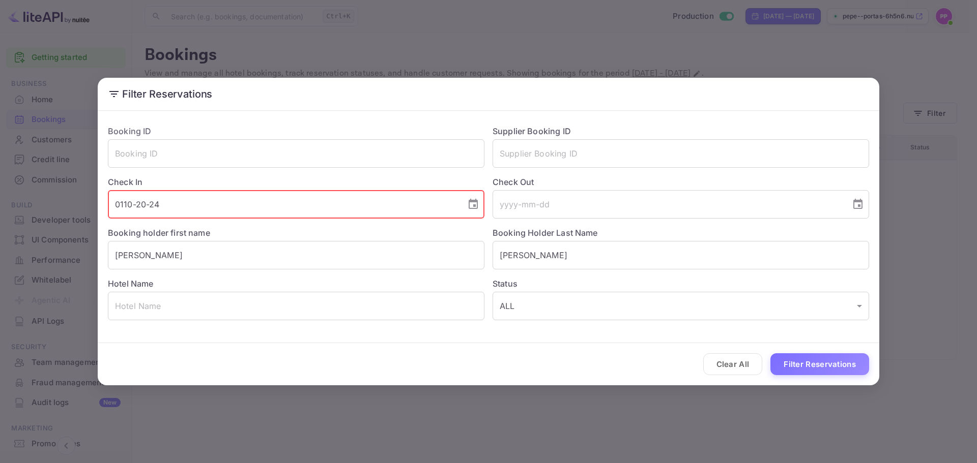
drag, startPoint x: 212, startPoint y: 210, endPoint x: 33, endPoint y: 184, distance: 180.8
click at [21, 193] on div "Filter Reservations Booking ID ​ Supplier Booking ID ​ Check In 0110-20-24 ​ Ch…" at bounding box center [488, 231] width 977 height 463
click at [473, 206] on icon "Choose date" at bounding box center [473, 204] width 12 height 12
click at [242, 232] on div "[DATE]" at bounding box center [227, 234] width 27 height 12
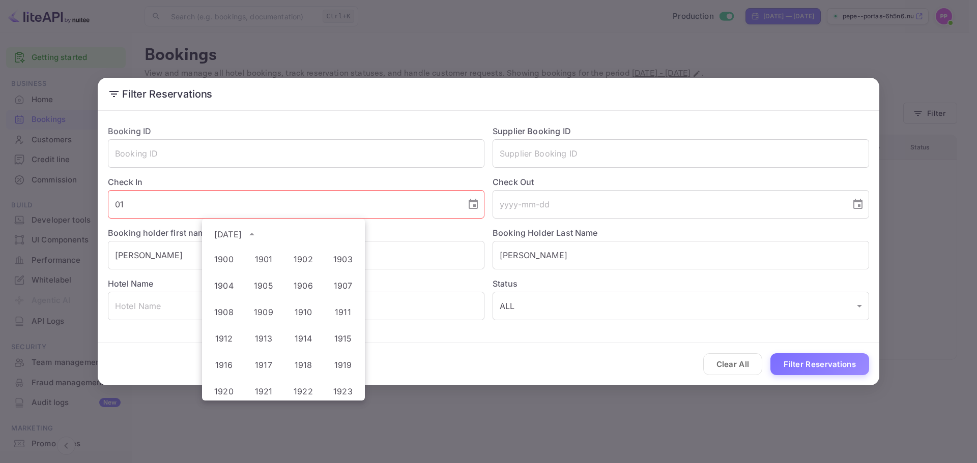
scroll to position [756, 0]
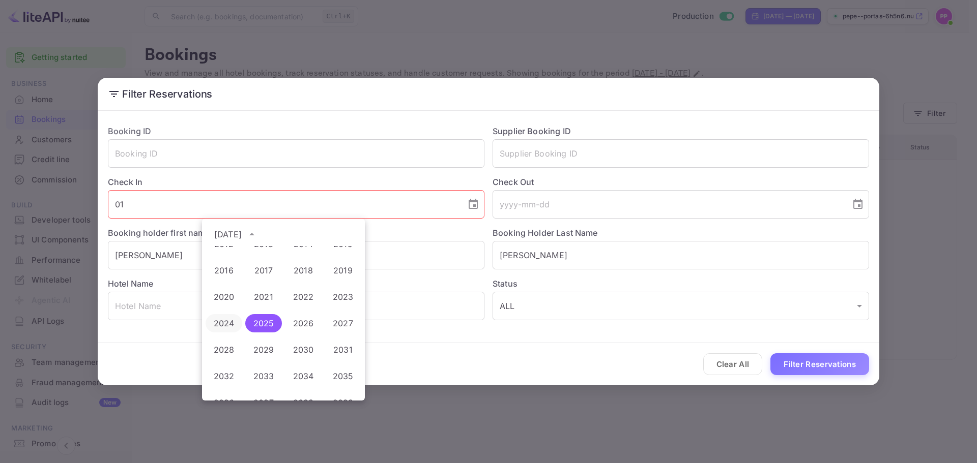
click at [225, 328] on button "2024" at bounding box center [223, 323] width 37 height 18
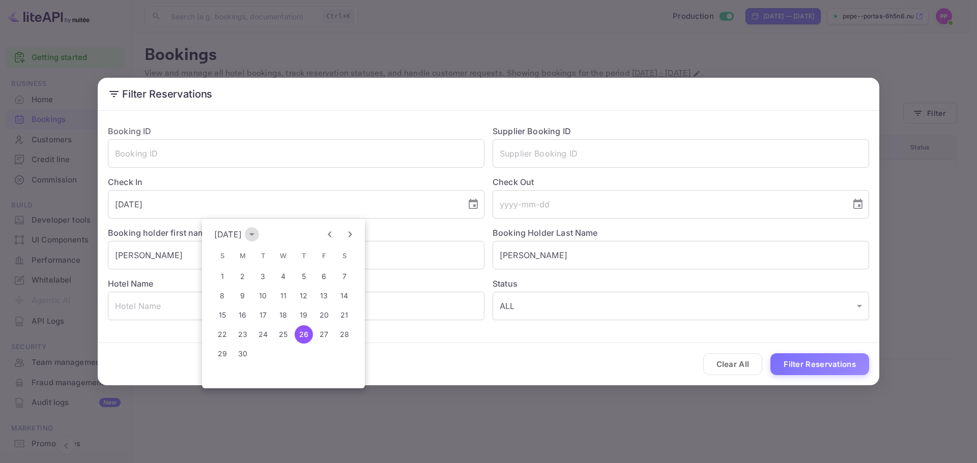
click at [258, 239] on icon "calendar view is open, switch to year view" at bounding box center [252, 234] width 12 height 12
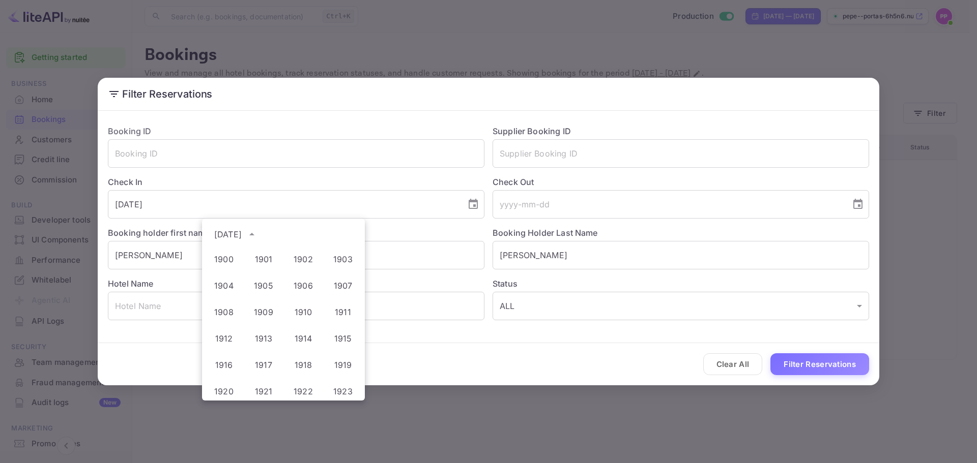
scroll to position [756, 0]
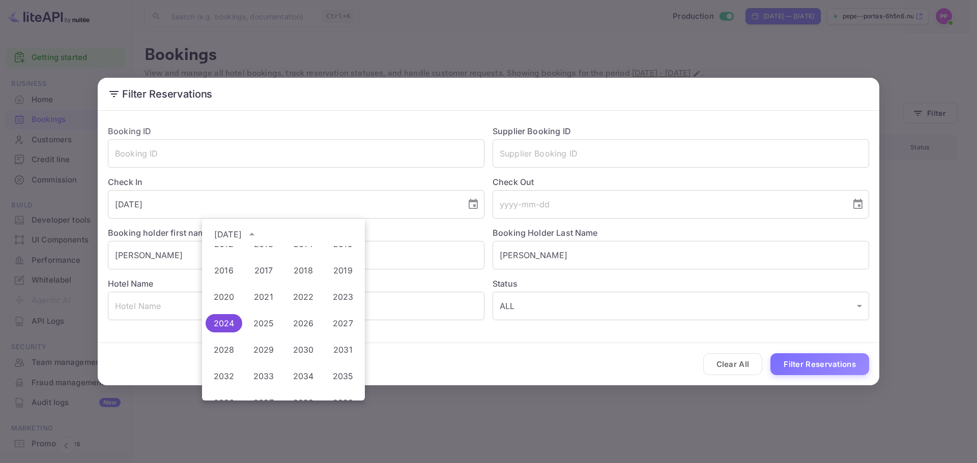
click at [222, 322] on button "2024" at bounding box center [223, 323] width 37 height 18
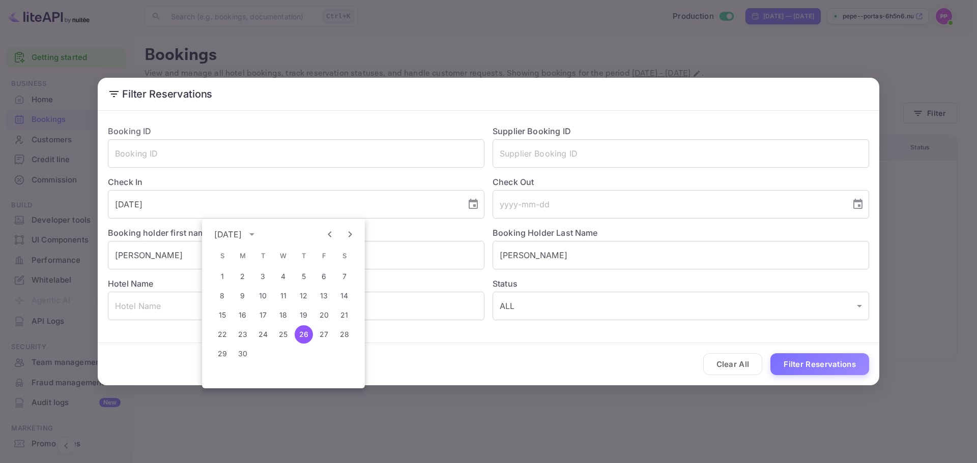
click at [349, 233] on icon "Next month" at bounding box center [350, 234] width 12 height 12
click at [264, 274] on button "1" at bounding box center [263, 277] width 18 height 18
type input "[DATE]"
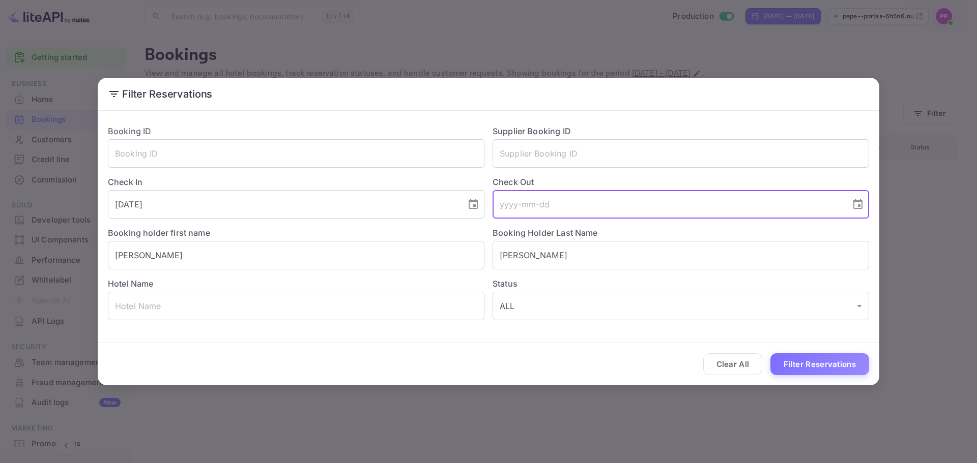
click at [579, 201] on input "tel" at bounding box center [667, 204] width 351 height 28
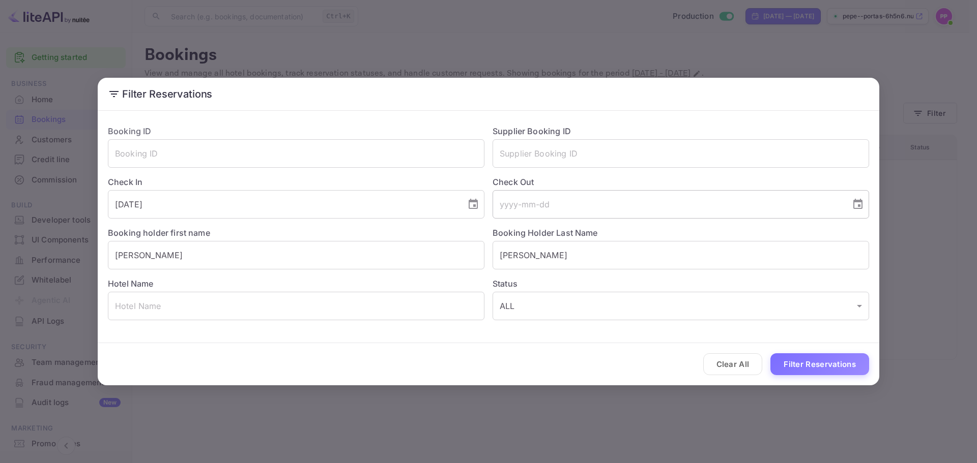
click at [868, 209] on div "​" at bounding box center [680, 204] width 376 height 28
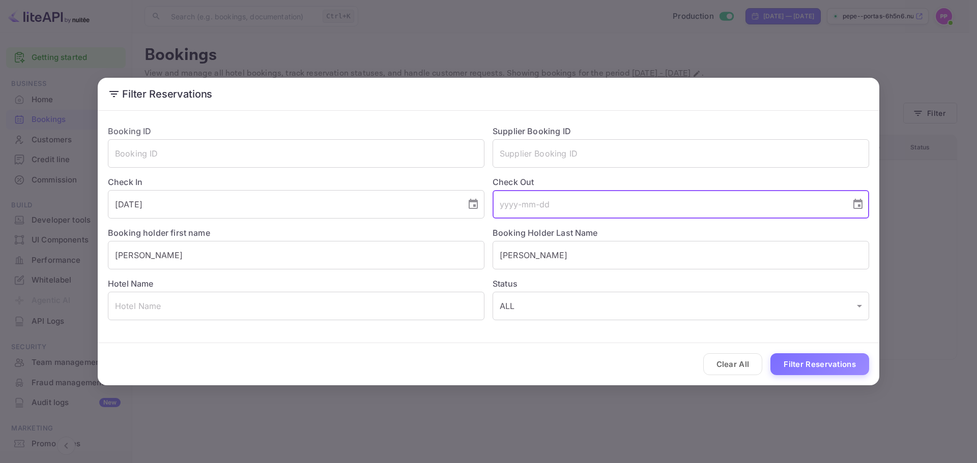
click at [858, 204] on icon "Choose date" at bounding box center [857, 204] width 12 height 12
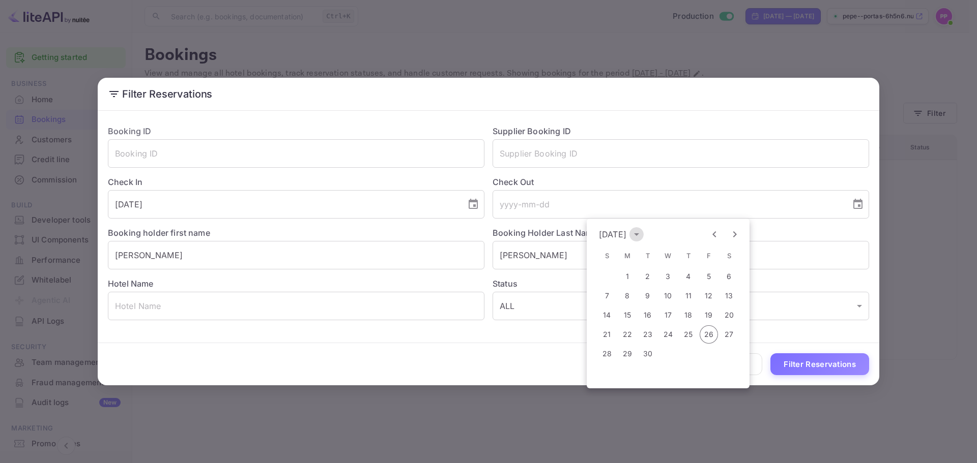
click at [642, 236] on icon "calendar view is open, switch to year view" at bounding box center [636, 234] width 12 height 12
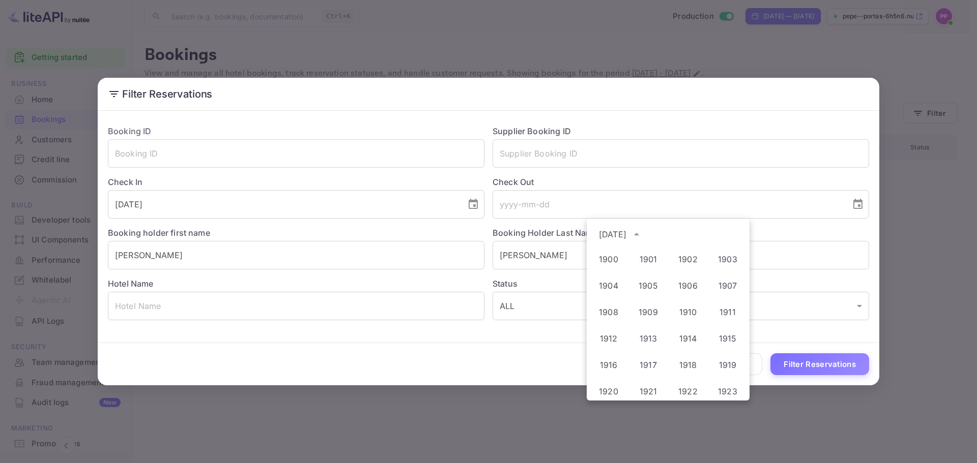
scroll to position [756, 0]
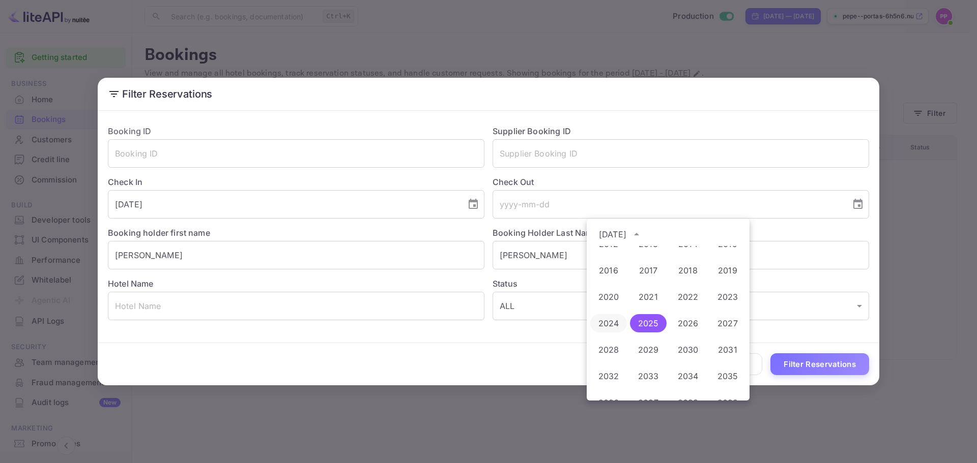
click at [604, 322] on button "2024" at bounding box center [608, 323] width 37 height 18
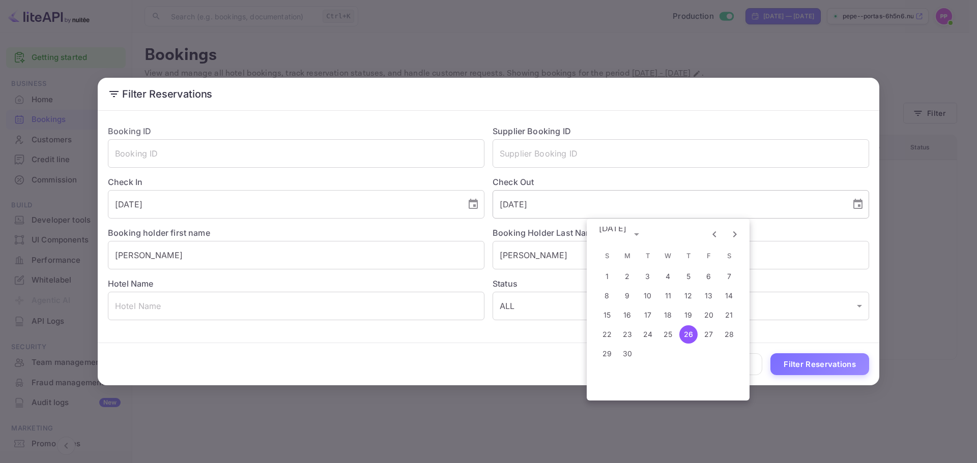
scroll to position [0, 0]
click at [733, 230] on icon "Next month" at bounding box center [734, 234] width 12 height 12
click at [694, 278] on button "3" at bounding box center [688, 277] width 18 height 18
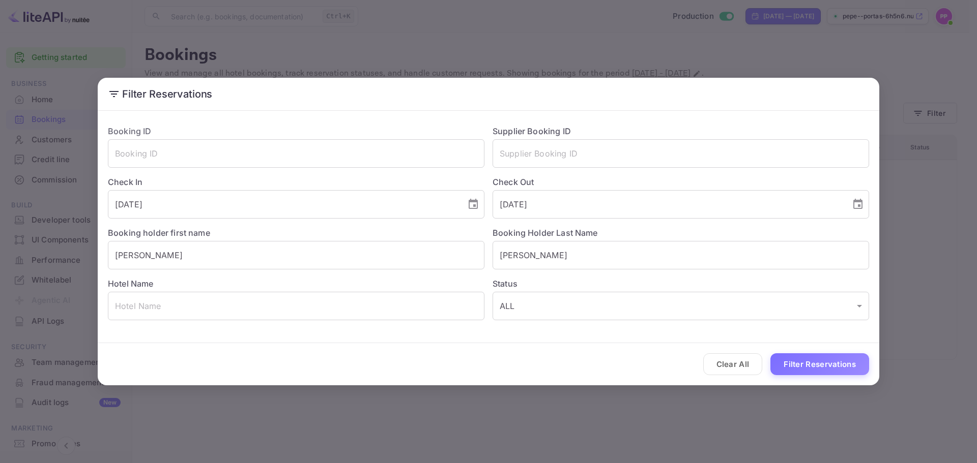
type input "[DATE]"
click at [820, 359] on button "Filter Reservations" at bounding box center [819, 365] width 99 height 22
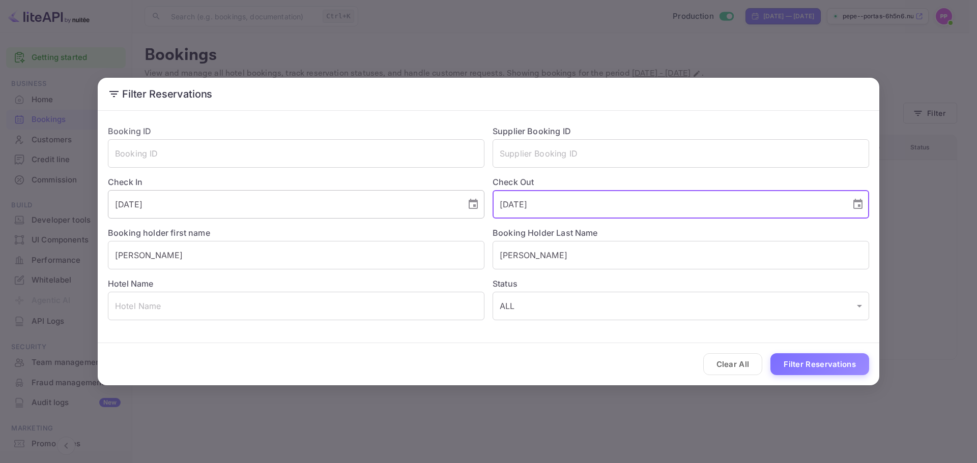
drag, startPoint x: 558, startPoint y: 205, endPoint x: 432, endPoint y: 202, distance: 126.2
click at [436, 202] on div "Booking ID ​ Supplier Booking ID ​ Check In [DATE] ​ Check Out [DATE] ​ Booking…" at bounding box center [484, 218] width 769 height 203
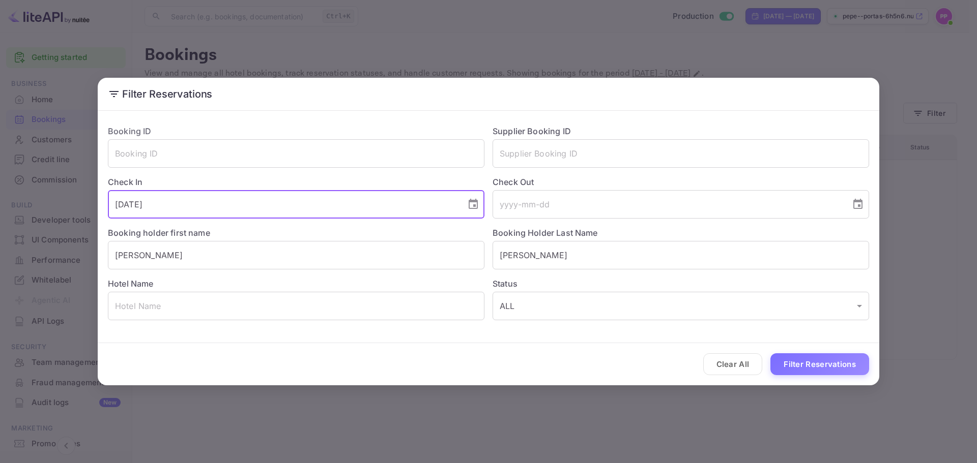
drag, startPoint x: 283, startPoint y: 202, endPoint x: 56, endPoint y: 214, distance: 226.7
click at [56, 214] on div "Filter Reservations Booking ID ​ Supplier Booking ID ​ Check In [DATE] ​ Check …" at bounding box center [488, 231] width 977 height 463
click at [530, 148] on input "text" at bounding box center [680, 153] width 376 height 28
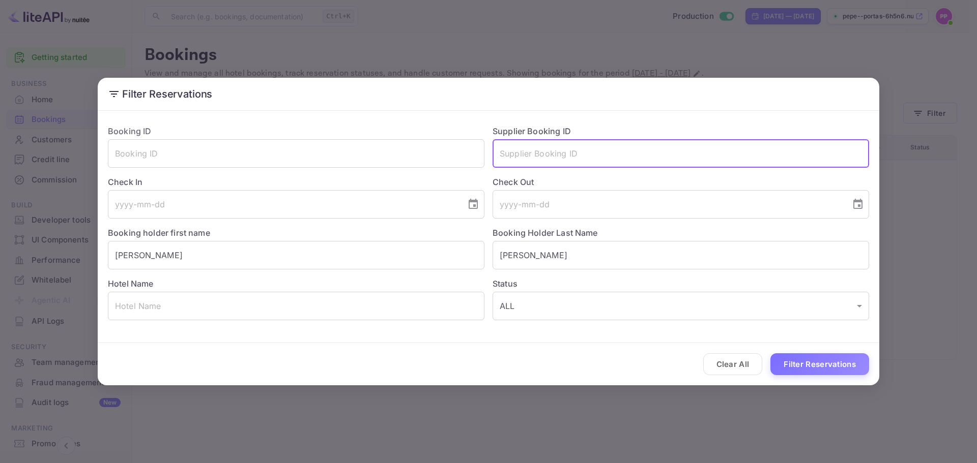
paste input "4803913"
click at [823, 360] on button "Filter Reservations" at bounding box center [819, 365] width 99 height 22
drag, startPoint x: 578, startPoint y: 167, endPoint x: 418, endPoint y: 184, distance: 160.7
click at [418, 184] on div "Booking ID ​ Supplier Booking ID 4803913 ​ Check In ​ Check Out ​ Booking holde…" at bounding box center [484, 218] width 769 height 203
paste input "320048"
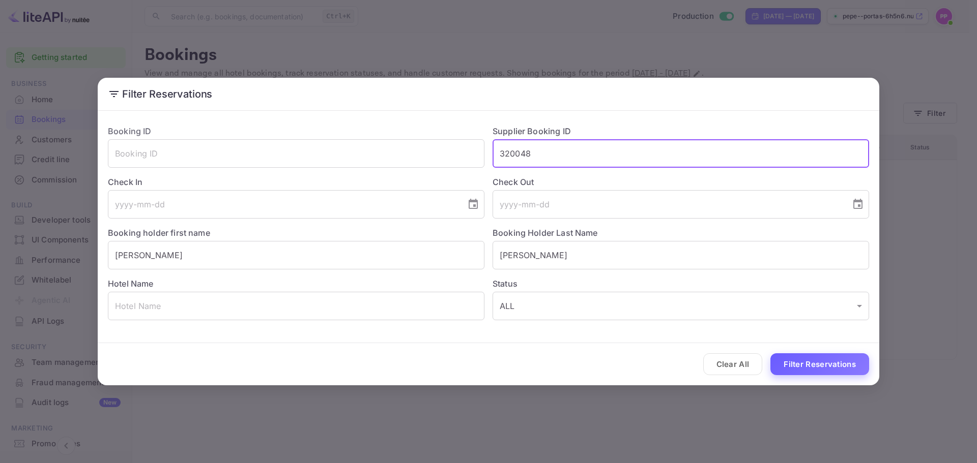
type input "320048"
click at [807, 360] on button "Filter Reservations" at bounding box center [819, 365] width 99 height 22
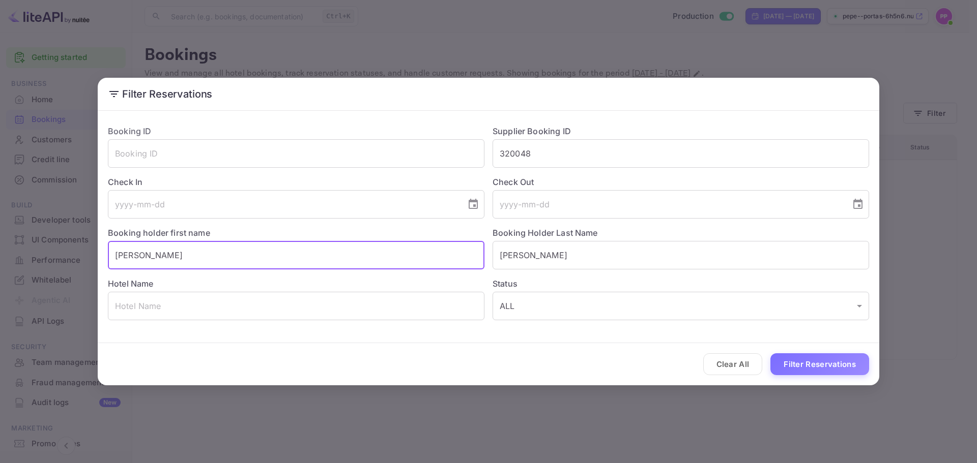
drag, startPoint x: 446, startPoint y: 261, endPoint x: 143, endPoint y: 286, distance: 303.6
click at [143, 286] on div "Booking ID ​ Supplier Booking ID 320048 ​ Check In ​ Check Out ​ Booking holder…" at bounding box center [484, 218] width 769 height 203
type input "andre"
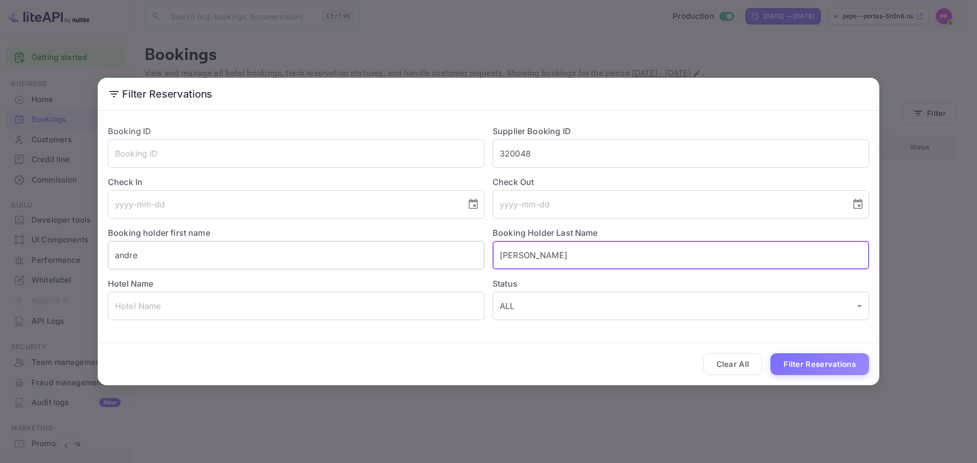
drag, startPoint x: 568, startPoint y: 252, endPoint x: 435, endPoint y: 266, distance: 132.9
click at [435, 266] on div "Booking ID ​ Supplier Booking ID 320048 ​ Check In ​ Check Out ​ Booking holder…" at bounding box center [484, 218] width 769 height 203
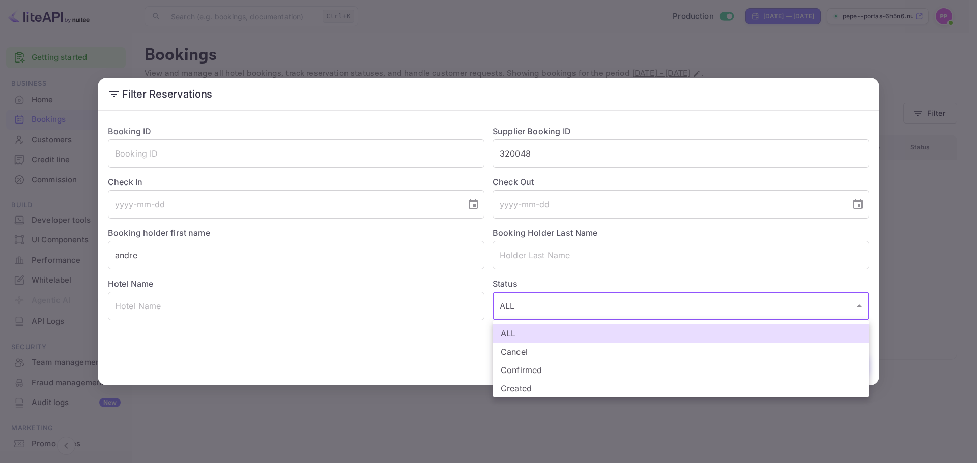
click at [535, 308] on body "Getting started Business Home Bookings Customers Credit line Commission New Bui…" at bounding box center [488, 231] width 977 height 463
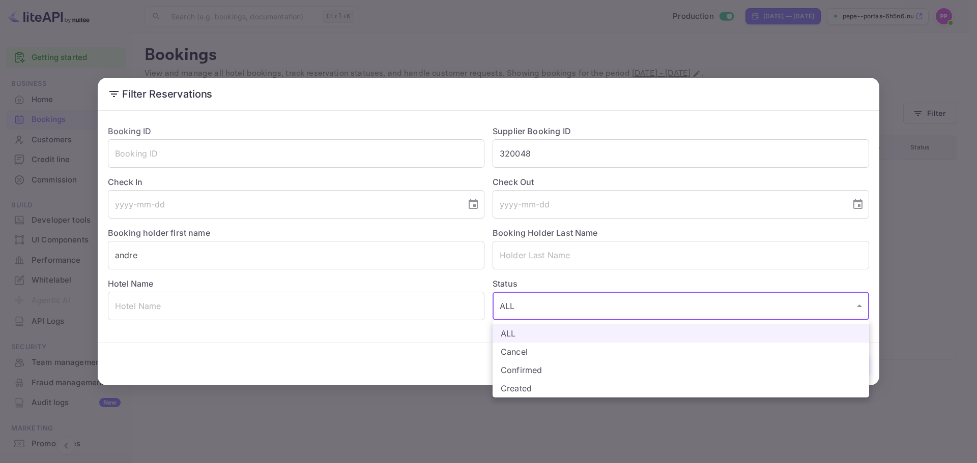
click at [474, 392] on div at bounding box center [488, 231] width 977 height 463
click at [566, 303] on body "Getting started Business Home Bookings Customers Credit line Commission New Bui…" at bounding box center [488, 231] width 977 height 463
click at [451, 356] on div at bounding box center [488, 231] width 977 height 463
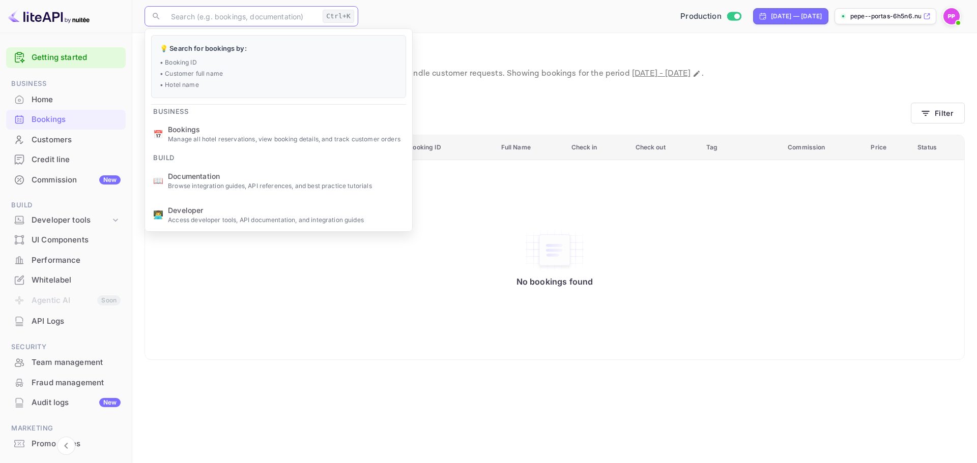
drag, startPoint x: 283, startPoint y: 22, endPoint x: 273, endPoint y: 14, distance: 13.4
click at [281, 22] on input "text" at bounding box center [242, 16] width 154 height 20
click at [273, 14] on input "text" at bounding box center [242, 16] width 154 height 20
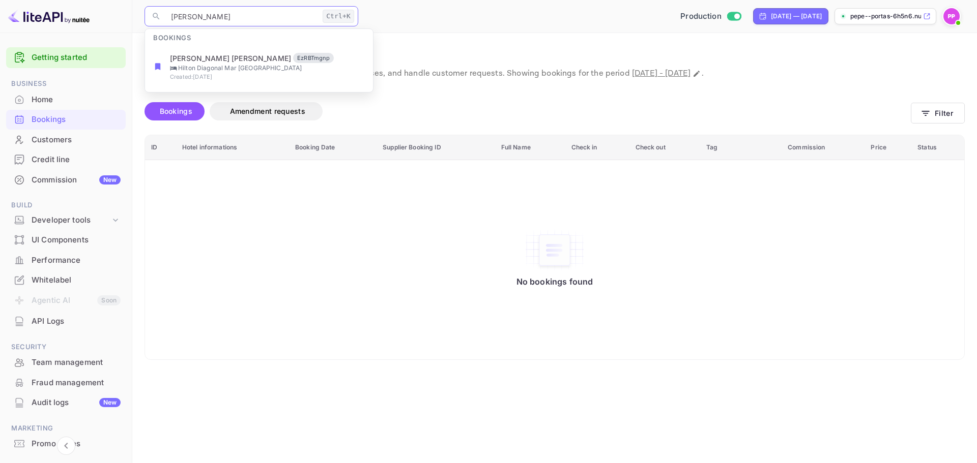
click at [212, 13] on input "[PERSON_NAME]" at bounding box center [242, 16] width 154 height 20
drag, startPoint x: 215, startPoint y: 16, endPoint x: 164, endPoint y: 9, distance: 51.4
click at [164, 9] on div "​ [PERSON_NAME]+K ​" at bounding box center [251, 16] width 214 height 20
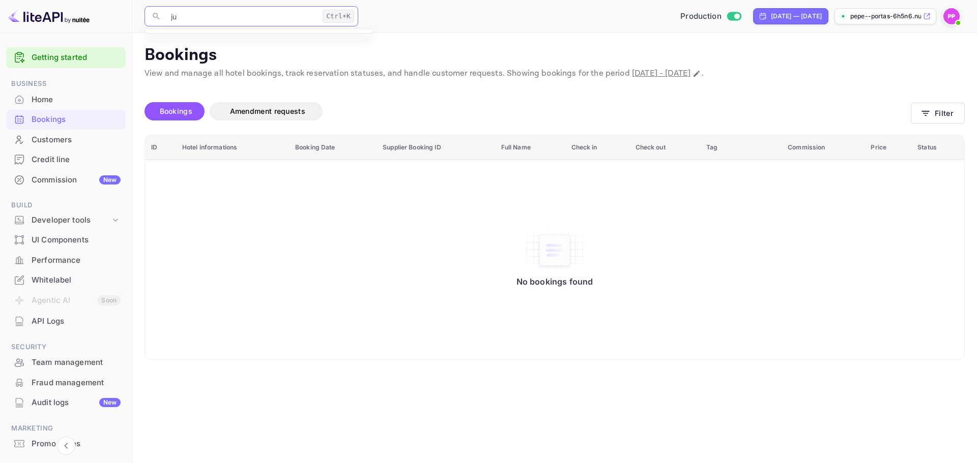
type input "j"
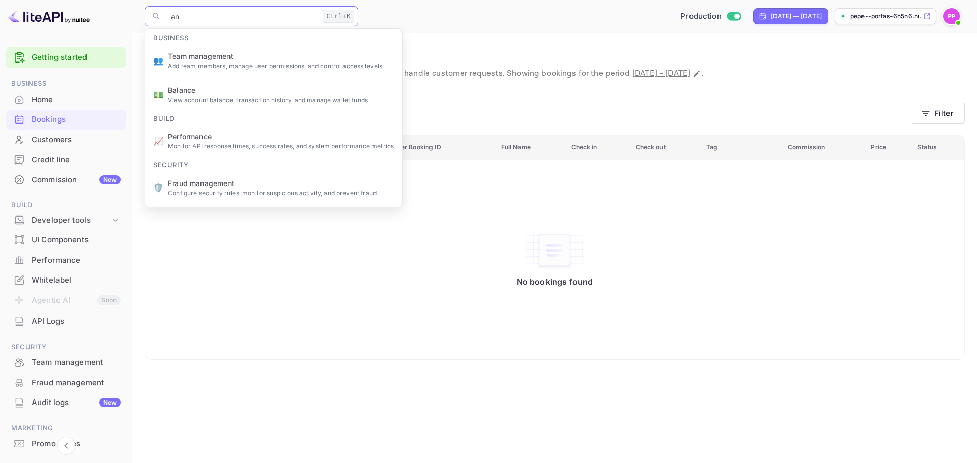
type input "a"
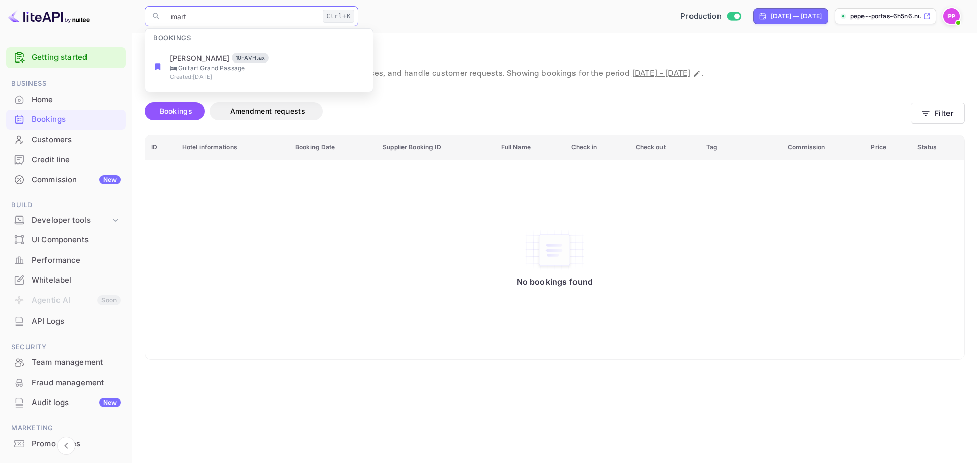
type input "mar"
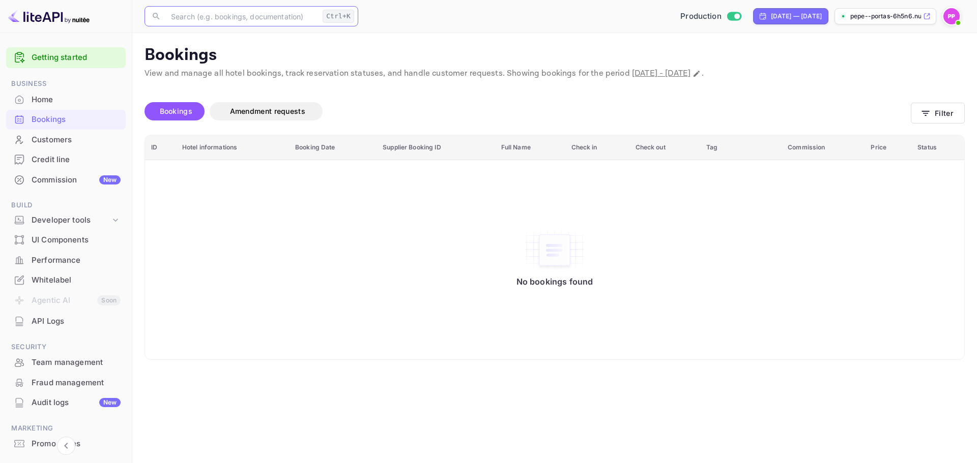
click at [253, 20] on input "text" at bounding box center [242, 16] width 154 height 20
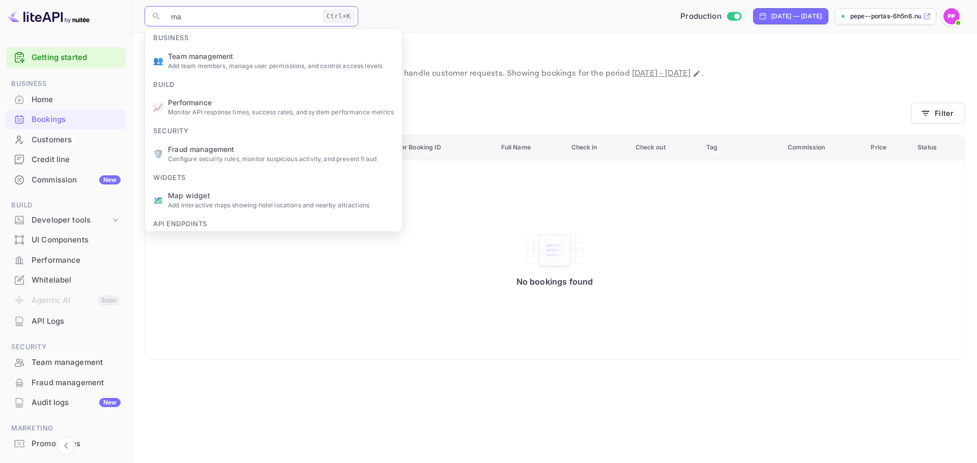
type input "mar"
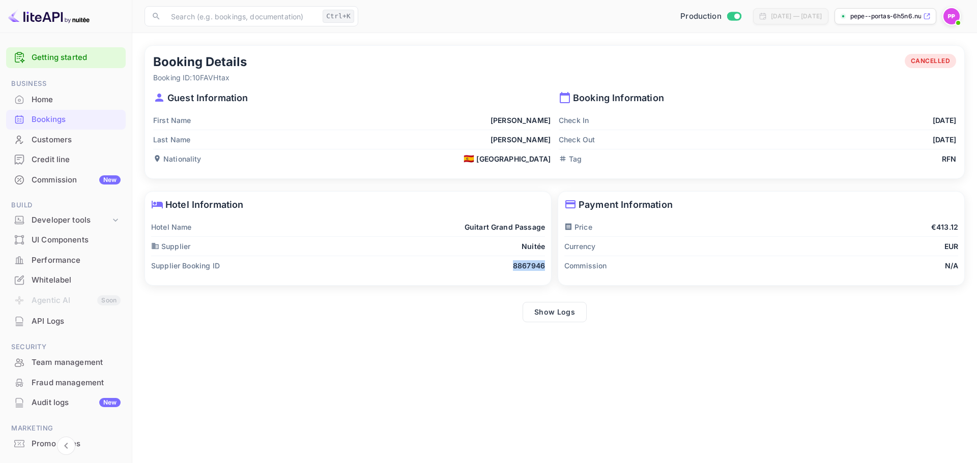
drag, startPoint x: 508, startPoint y: 270, endPoint x: 543, endPoint y: 266, distance: 34.8
click at [543, 266] on div "Supplier Booking ID 8867946" at bounding box center [348, 265] width 394 height 19
copy p "8867946"
drag, startPoint x: 247, startPoint y: 76, endPoint x: 193, endPoint y: 78, distance: 54.0
click at [193, 78] on div "Booking Details Booking ID: 10FAVHtax CANCELLED" at bounding box center [554, 68] width 803 height 29
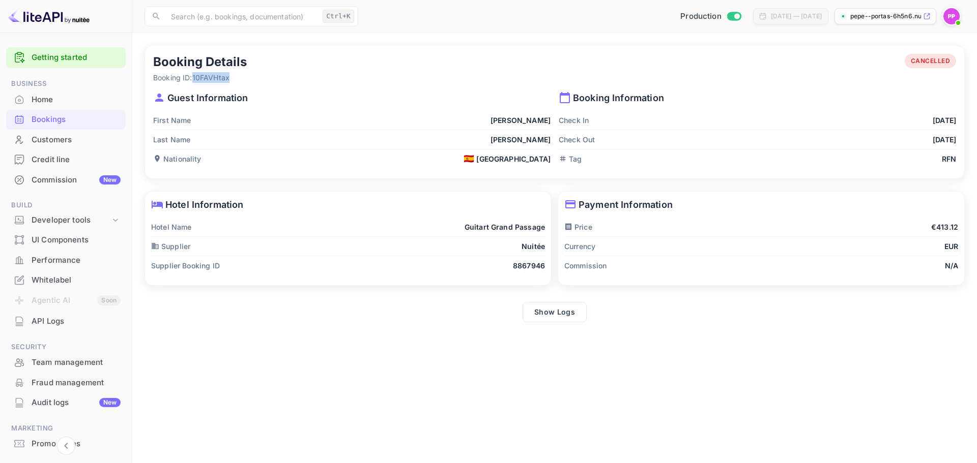
copy p "10FAVHtax"
click at [237, 80] on p "Booking ID: 10FAVHtax" at bounding box center [200, 77] width 94 height 11
click at [238, 77] on p "Booking ID: 10FAVHtax" at bounding box center [200, 77] width 94 height 11
click at [231, 74] on p "Booking ID: 10FAVHtax" at bounding box center [200, 77] width 94 height 11
click at [528, 267] on p "8867946" at bounding box center [529, 265] width 32 height 11
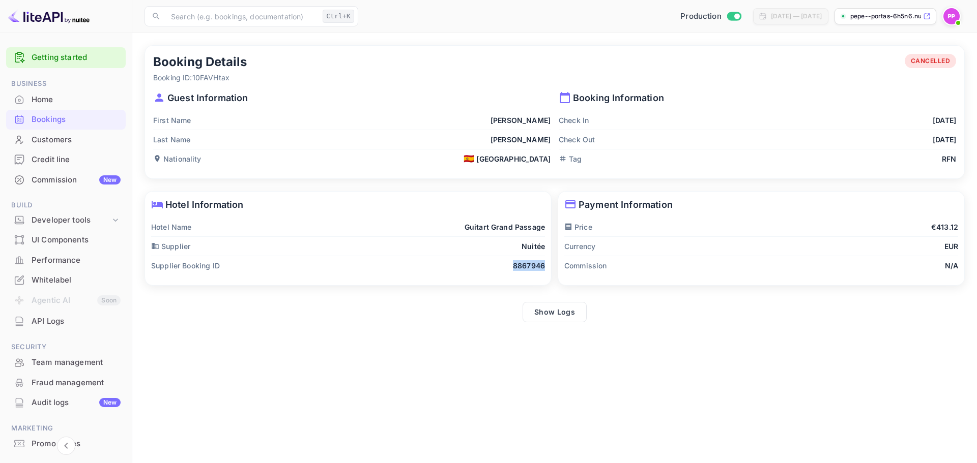
click at [529, 267] on p "8867946" at bounding box center [529, 265] width 32 height 11
copy p "8867946"
drag, startPoint x: 244, startPoint y: 74, endPoint x: 195, endPoint y: 80, distance: 49.2
click at [195, 80] on p "Booking ID: 10FAVHtax" at bounding box center [200, 77] width 94 height 11
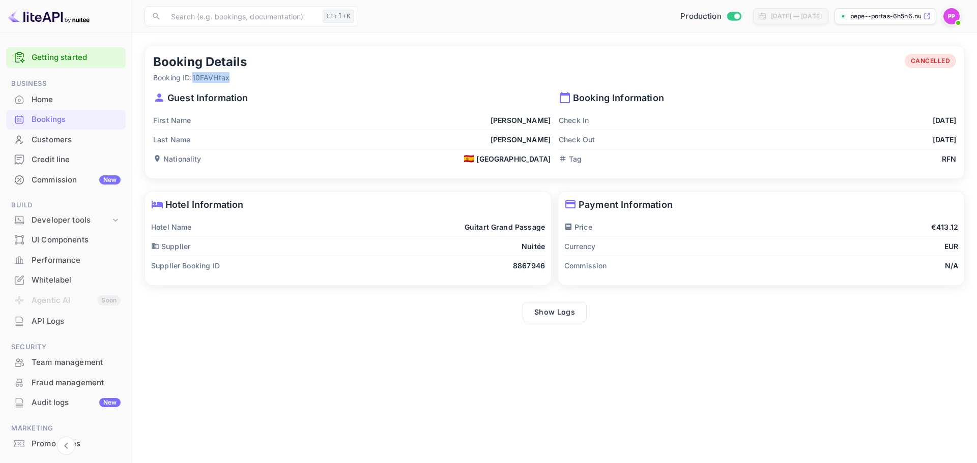
copy p "10FAVHtax"
